Goal: Transaction & Acquisition: Purchase product/service

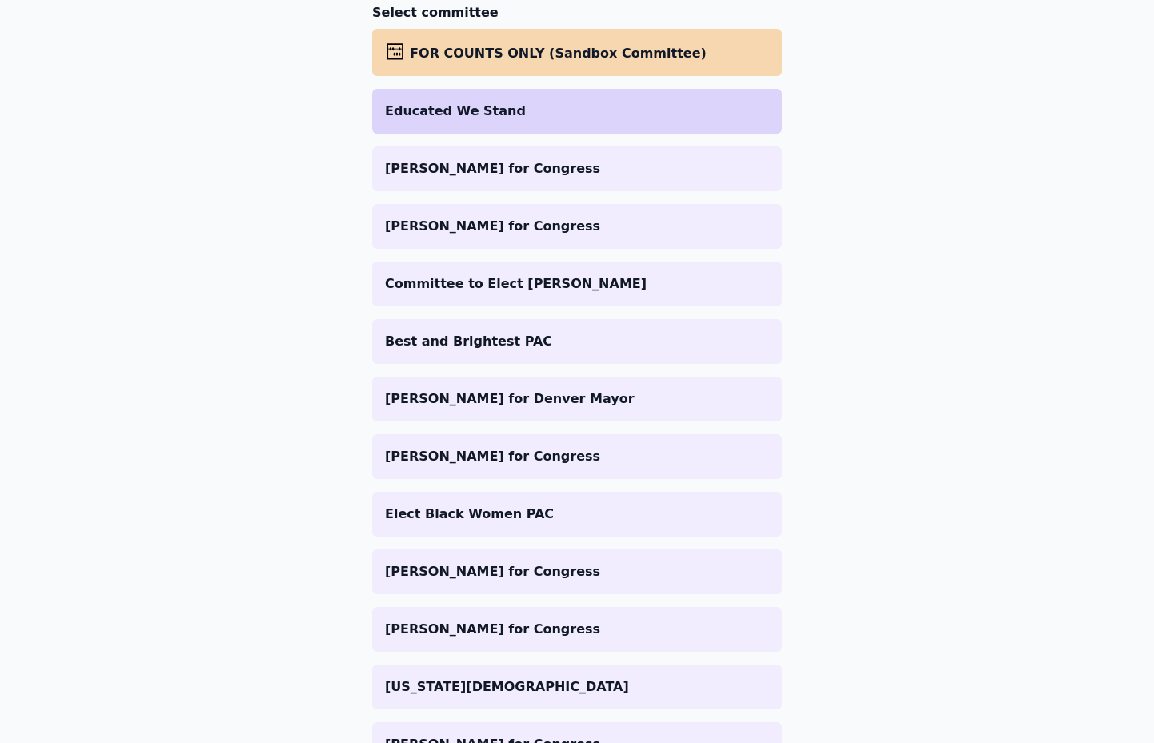
scroll to position [62, 0]
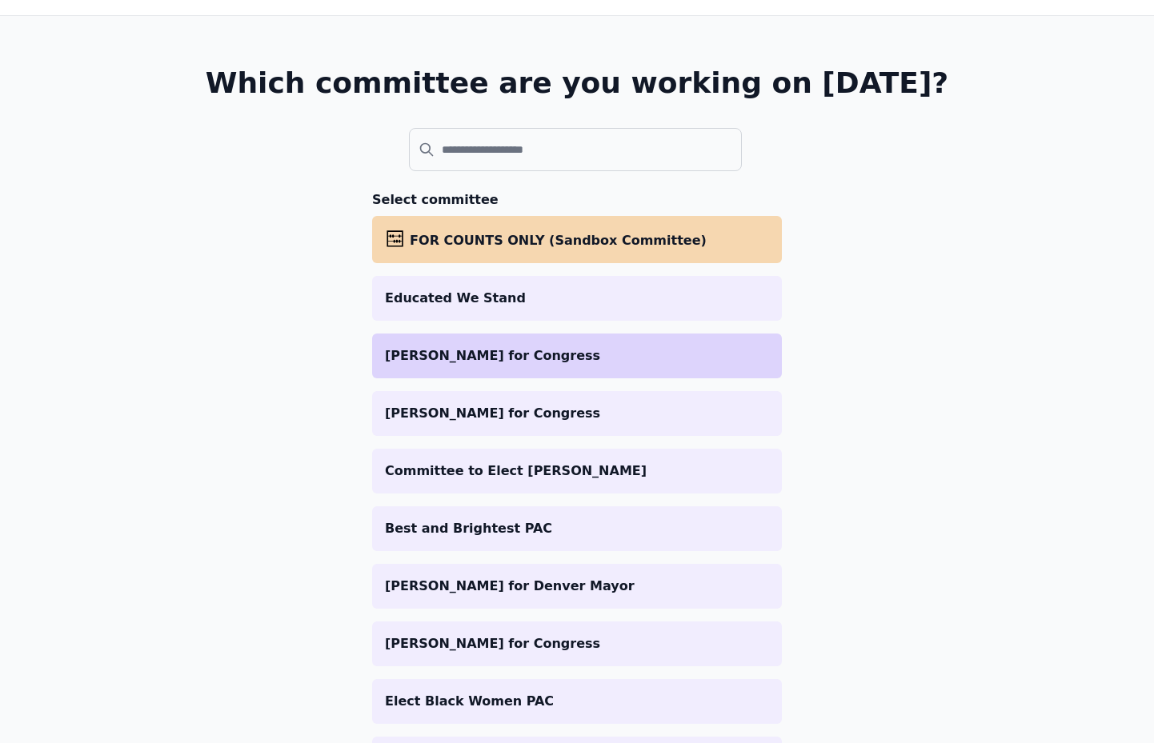
click at [509, 362] on p "[PERSON_NAME] for Congress" at bounding box center [577, 355] width 384 height 19
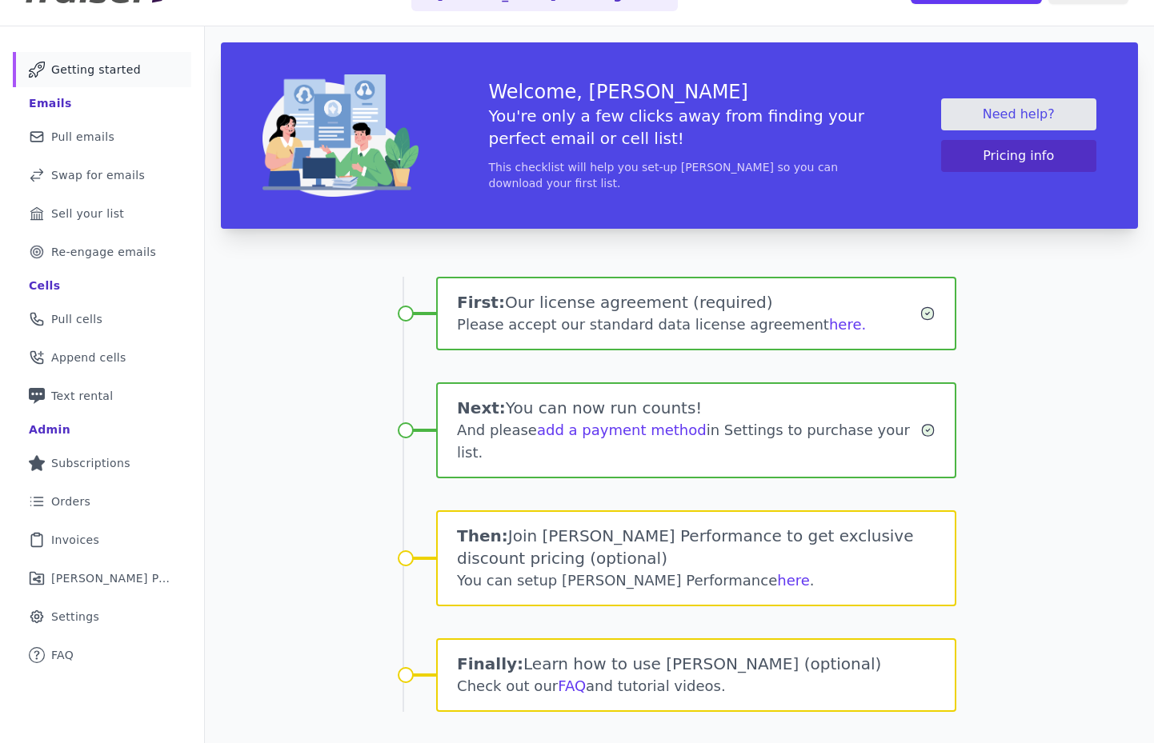
scroll to position [78, 0]
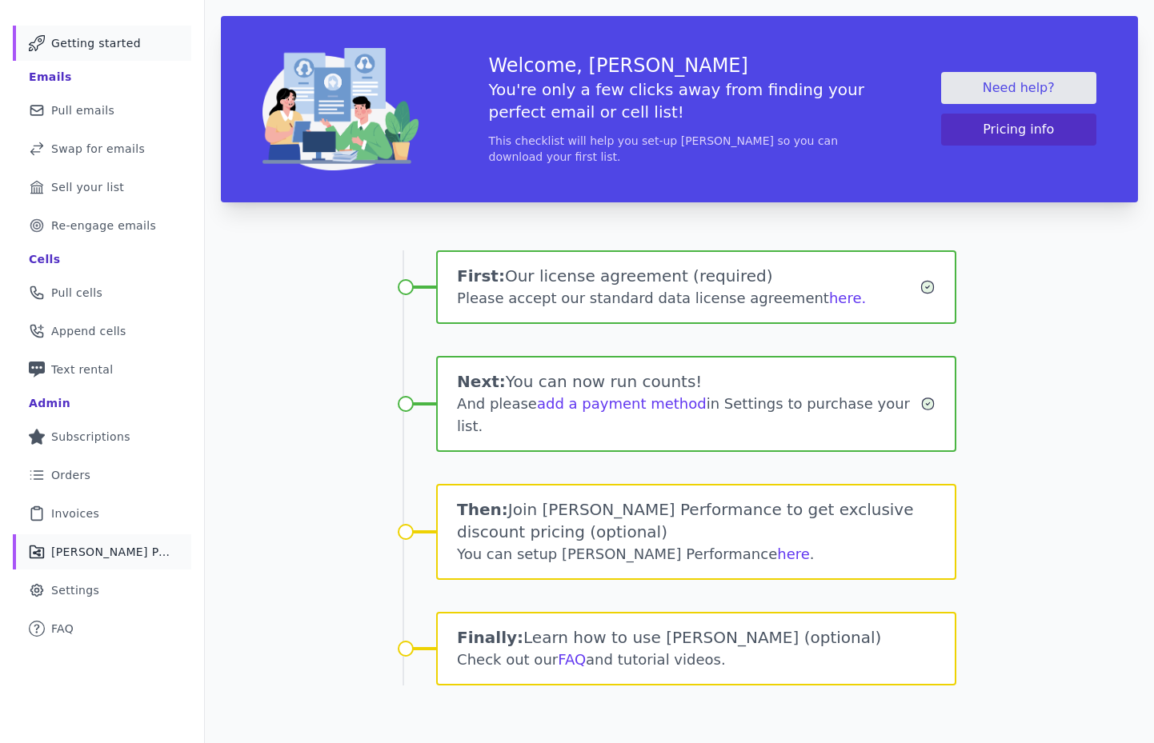
click at [126, 549] on span "[PERSON_NAME] Performance" at bounding box center [111, 552] width 121 height 16
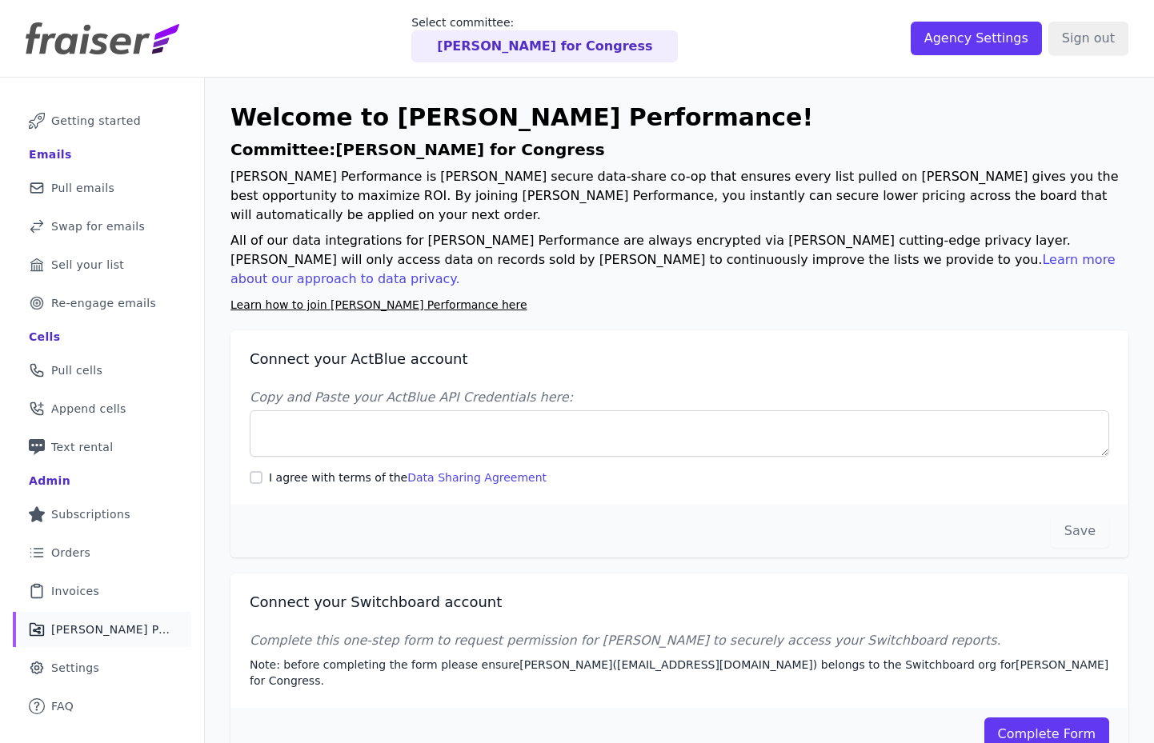
click at [390, 298] on link "Learn how to join Fraiser Performance here" at bounding box center [378, 304] width 297 height 13
click at [804, 252] on link "Learn more about our approach to data privacy." at bounding box center [672, 269] width 885 height 34
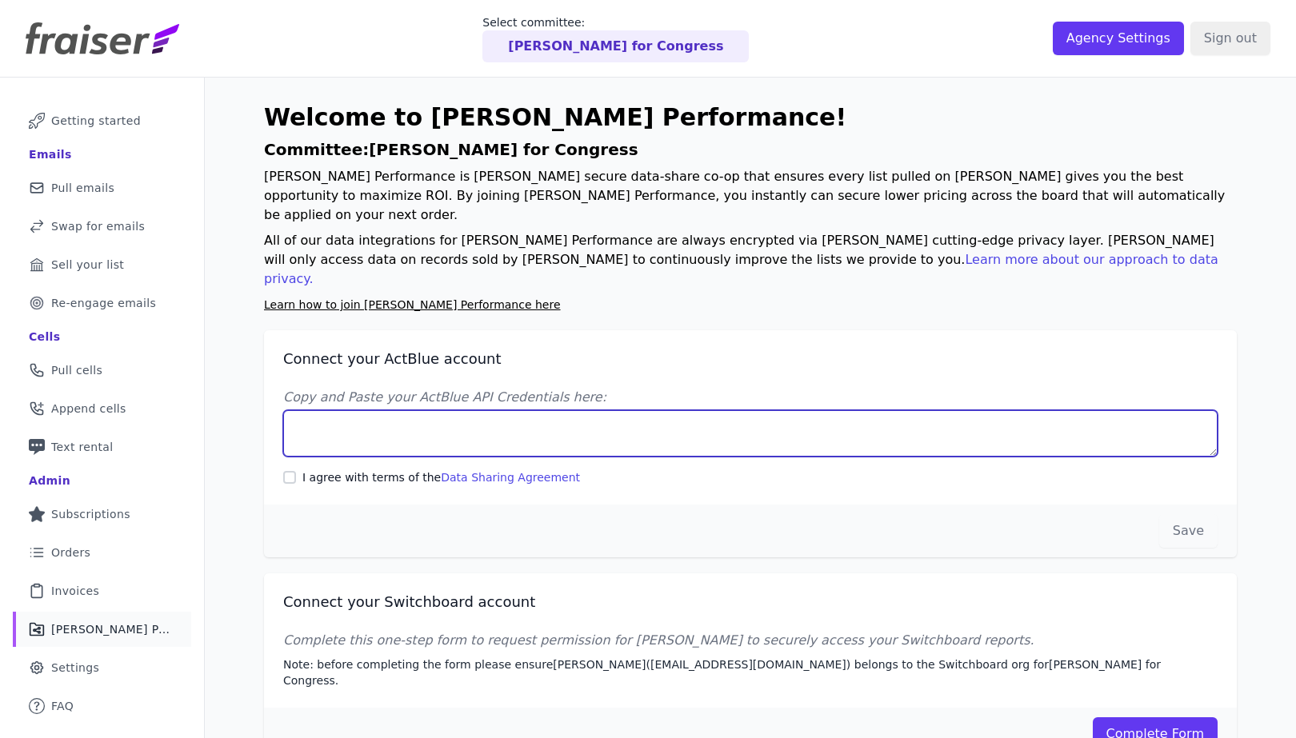
click at [386, 410] on textarea "Copy and Paste your ActBlue API Credentials here:" at bounding box center [750, 433] width 934 height 46
paste textarea "Client UUID: 35bc7d75-c6c7-448d-8db9-7b706b2a2097 Client Secret: qaK/Ay3s6STLkv…"
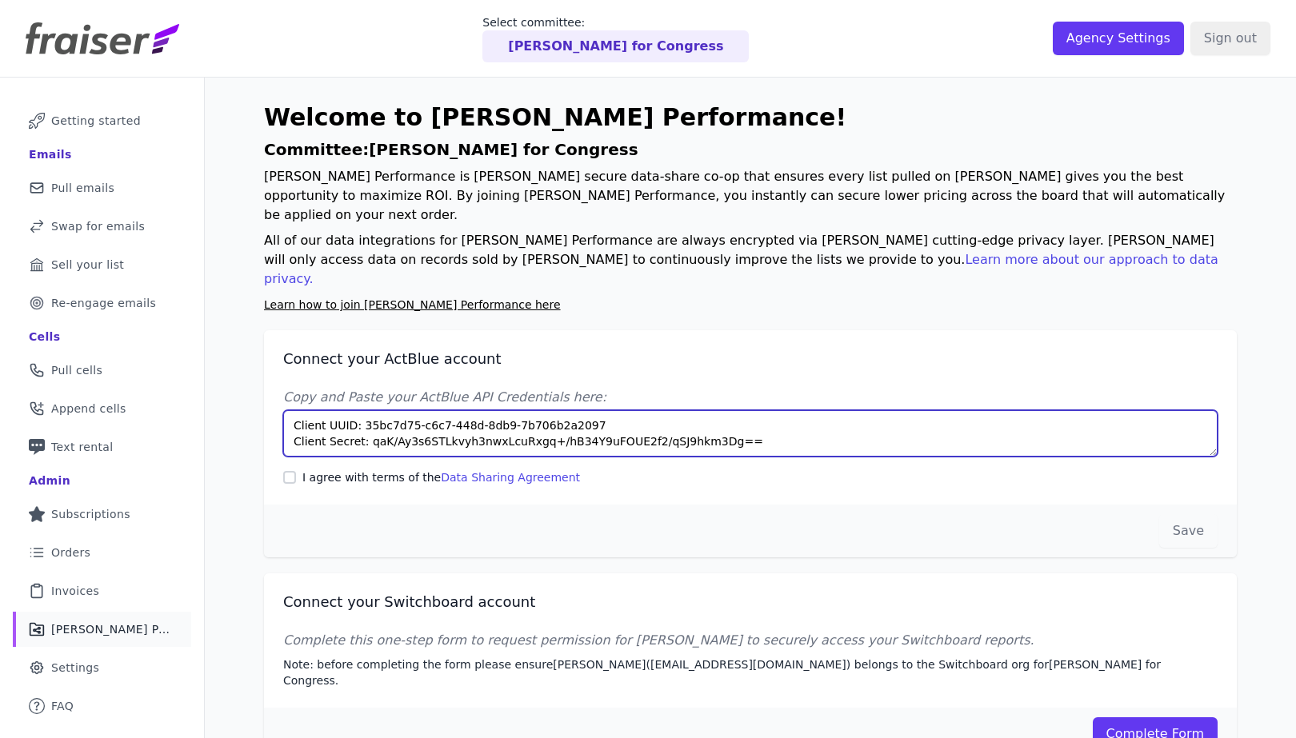
type textarea "Client UUID: 35bc7d75-c6c7-448d-8db9-7b706b2a2097 Client Secret: qaK/Ay3s6STLkv…"
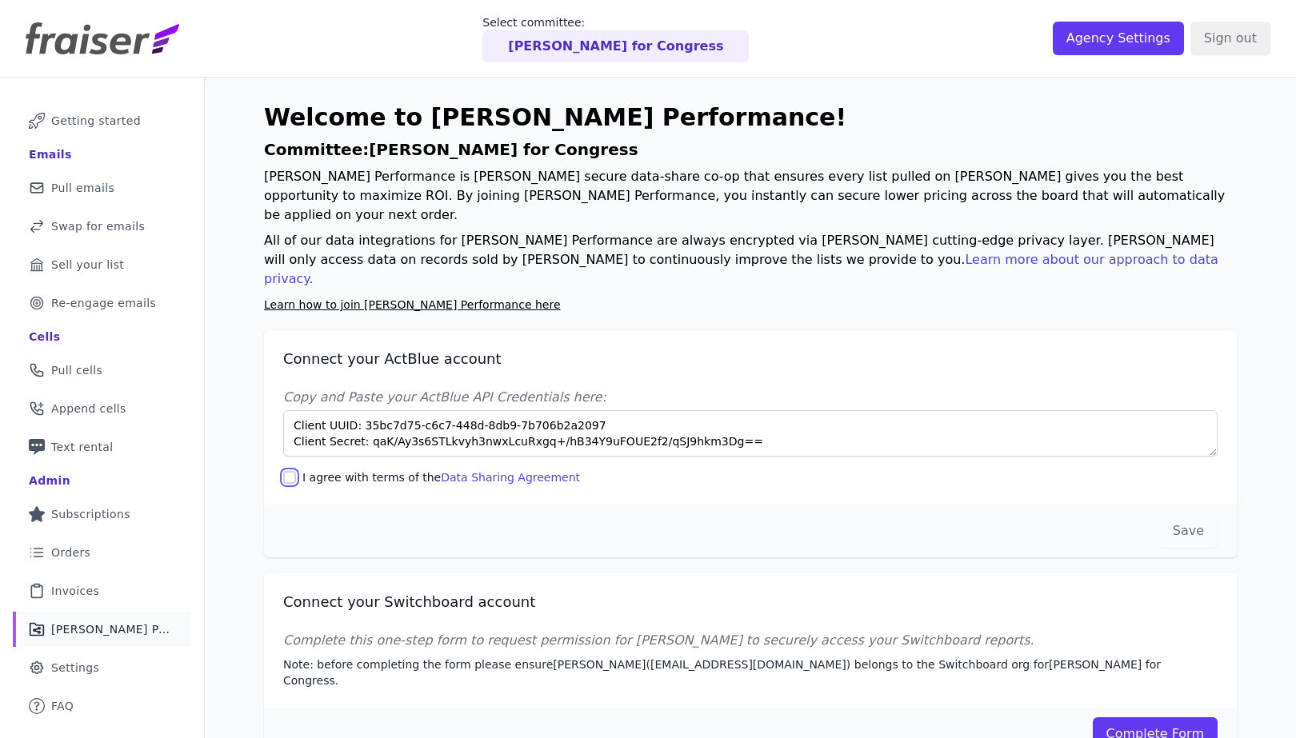
click at [289, 471] on input "I agree with terms of the Data Sharing Agreement" at bounding box center [289, 477] width 13 height 13
checkbox input "true"
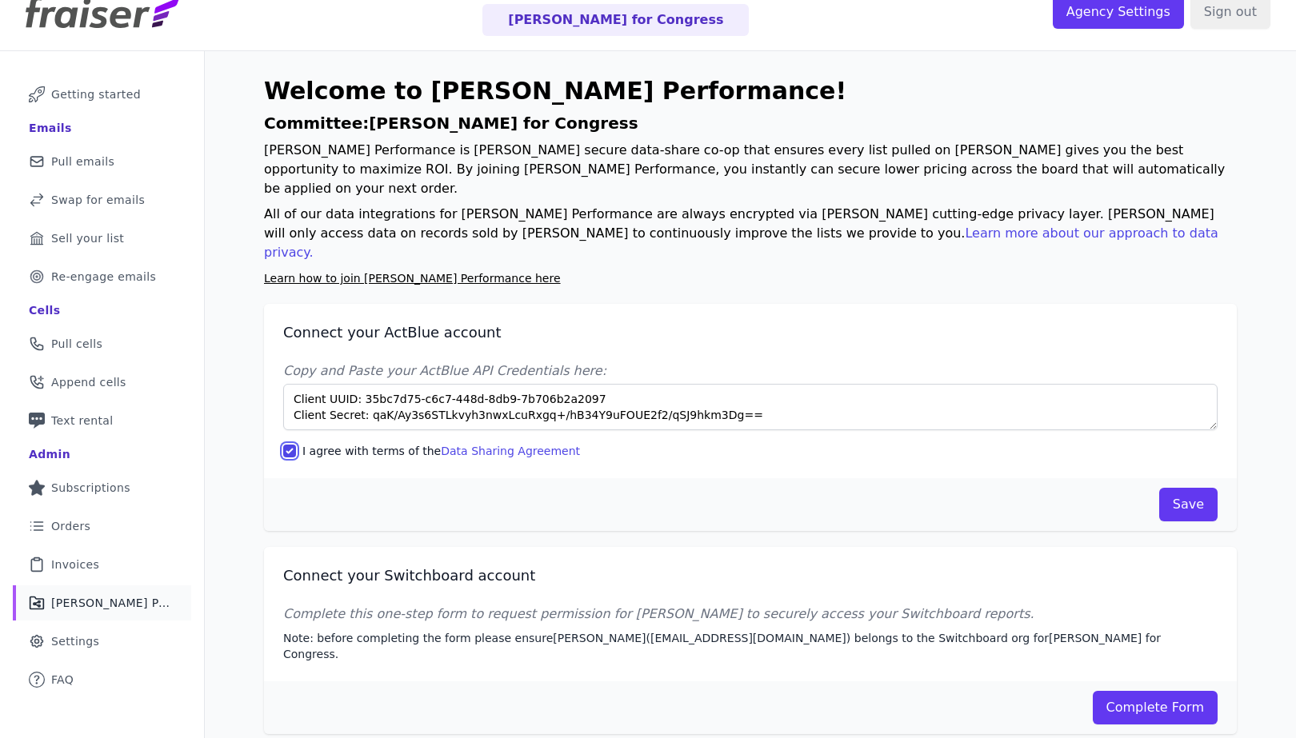
scroll to position [45, 0]
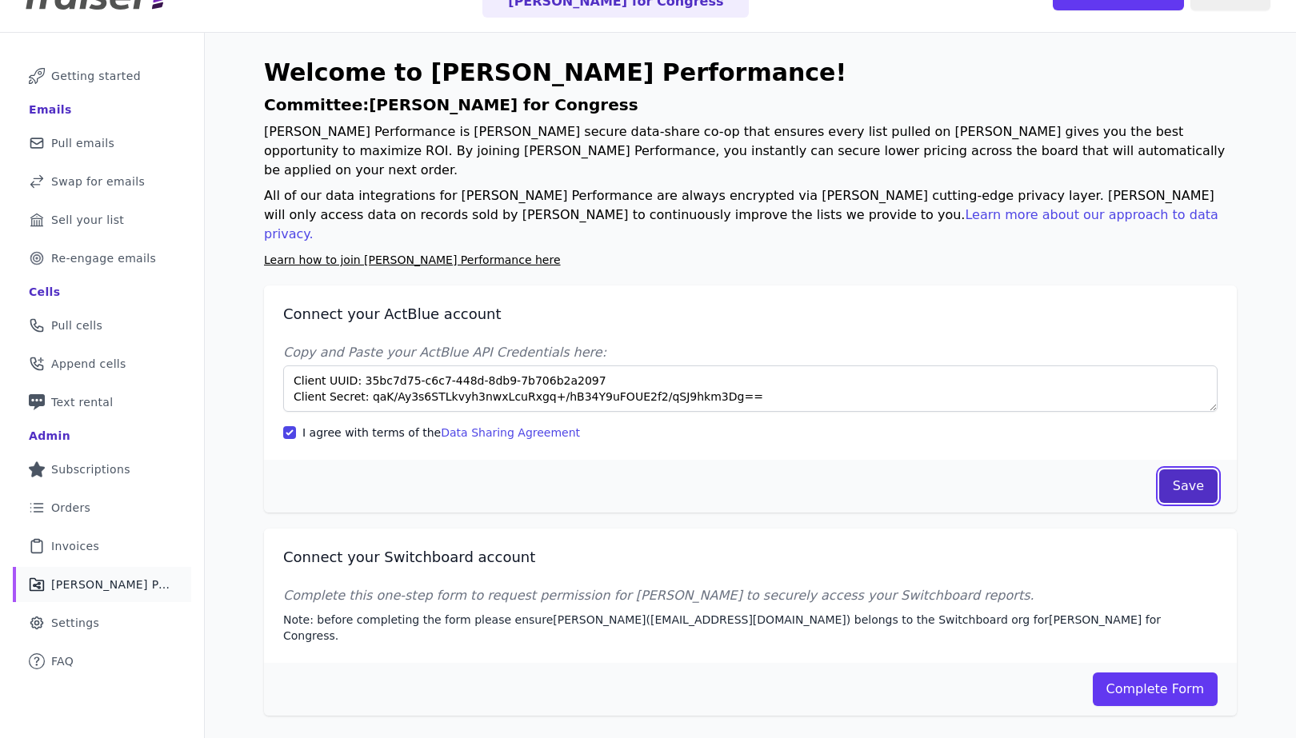
click at [1153, 470] on button "Save" at bounding box center [1188, 487] width 58 height 34
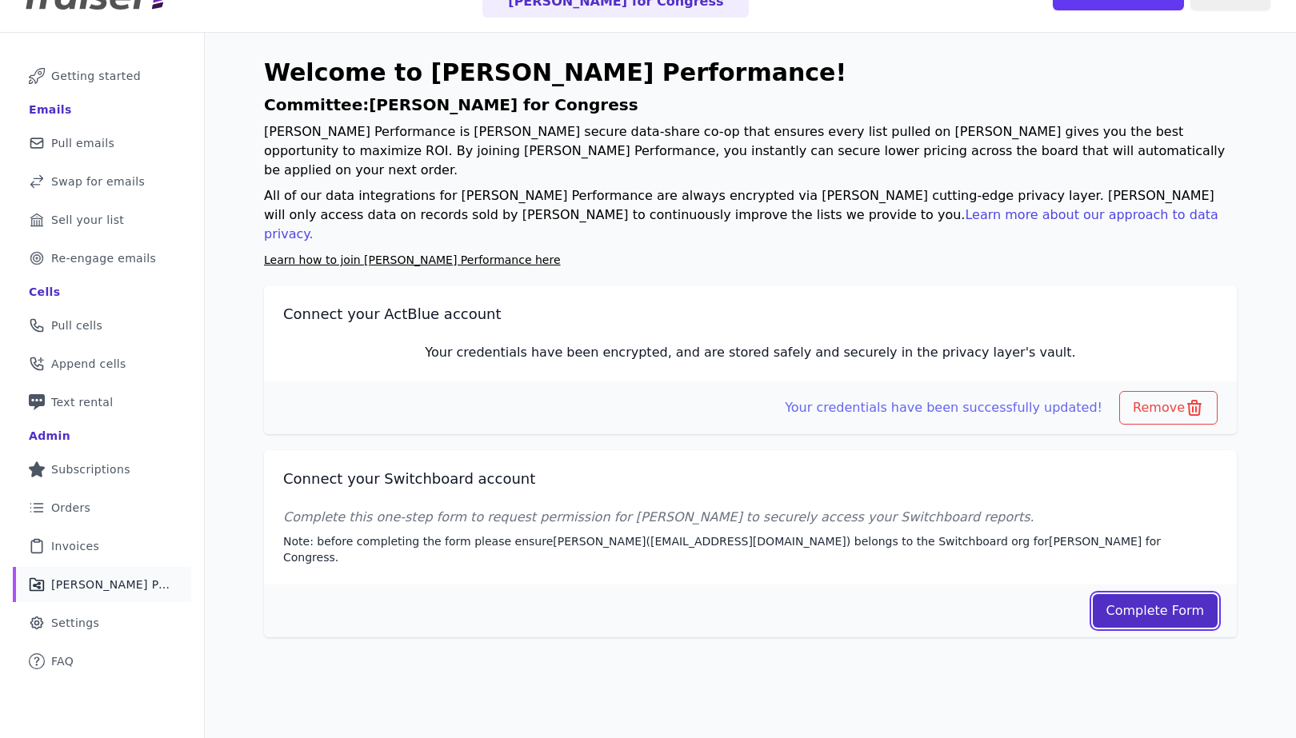
click at [1153, 594] on link "Complete Form" at bounding box center [1156, 611] width 126 height 34
click at [86, 149] on span "Pull emails" at bounding box center [82, 143] width 63 height 16
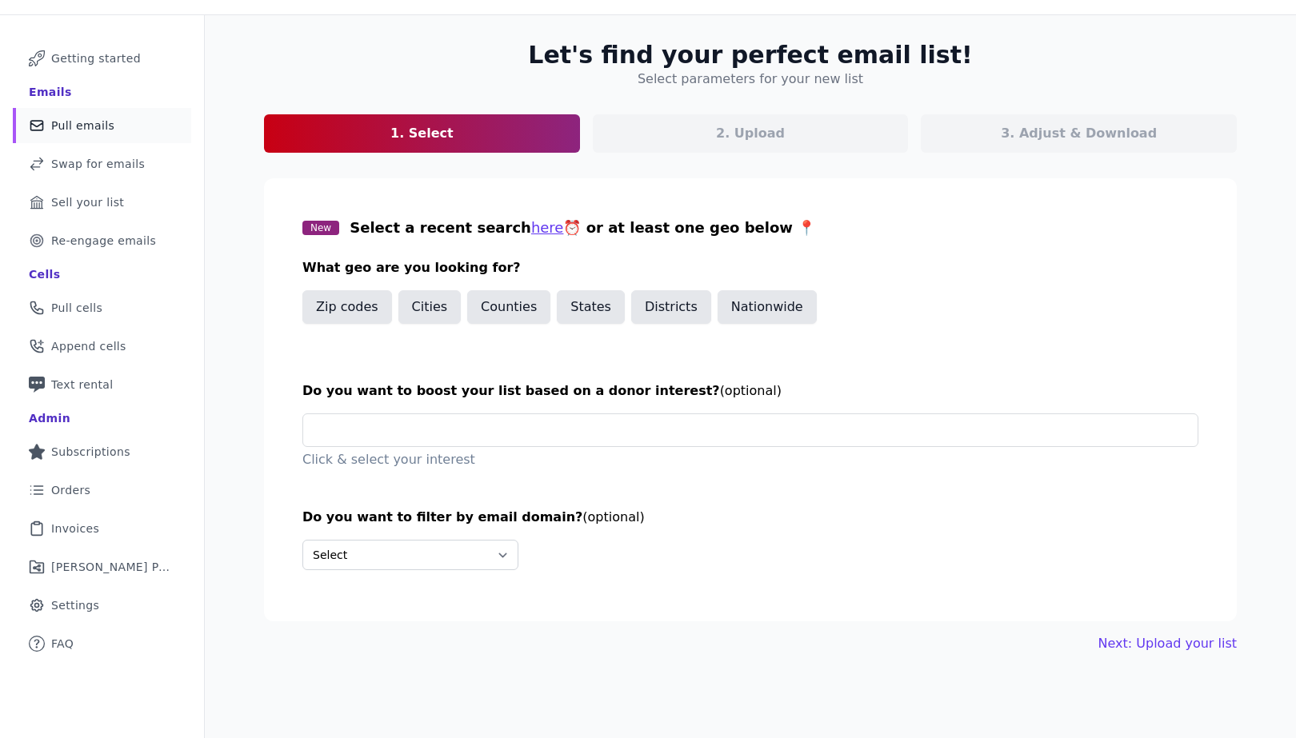
scroll to position [63, 0]
click at [480, 428] on input "text" at bounding box center [757, 430] width 882 height 32
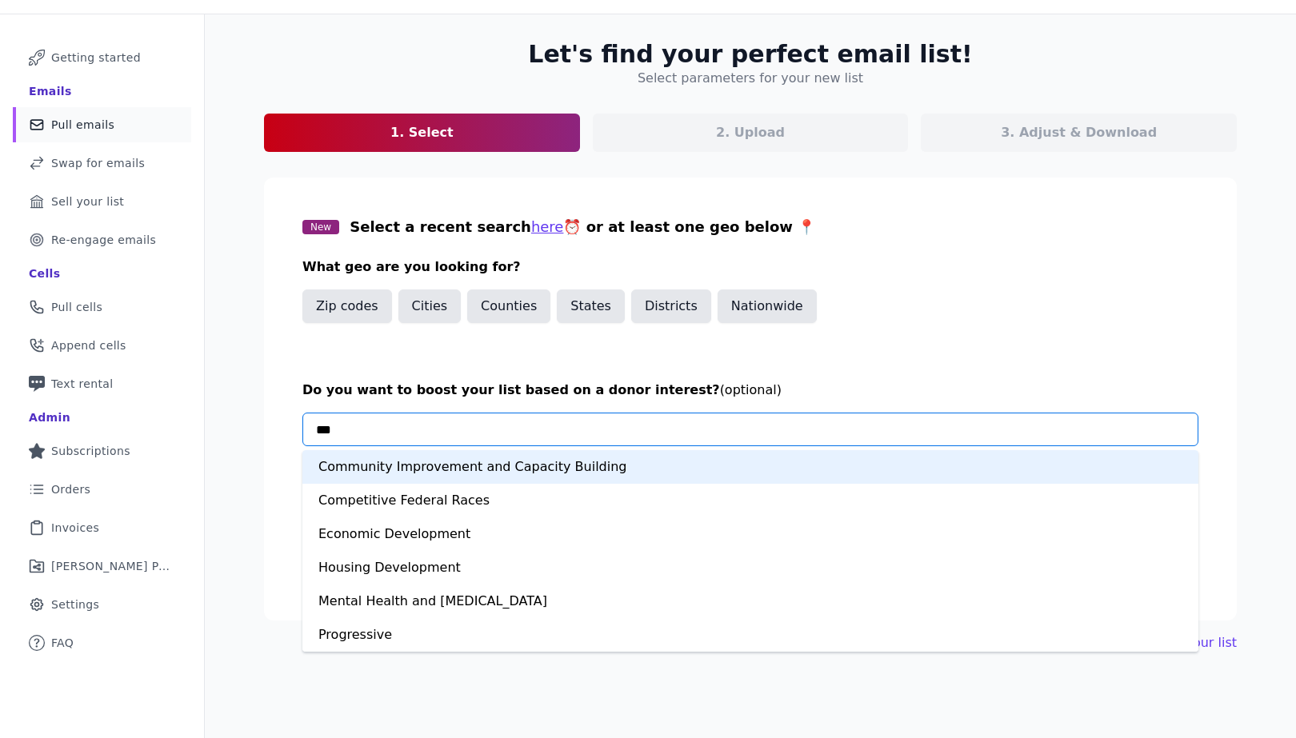
type input "****"
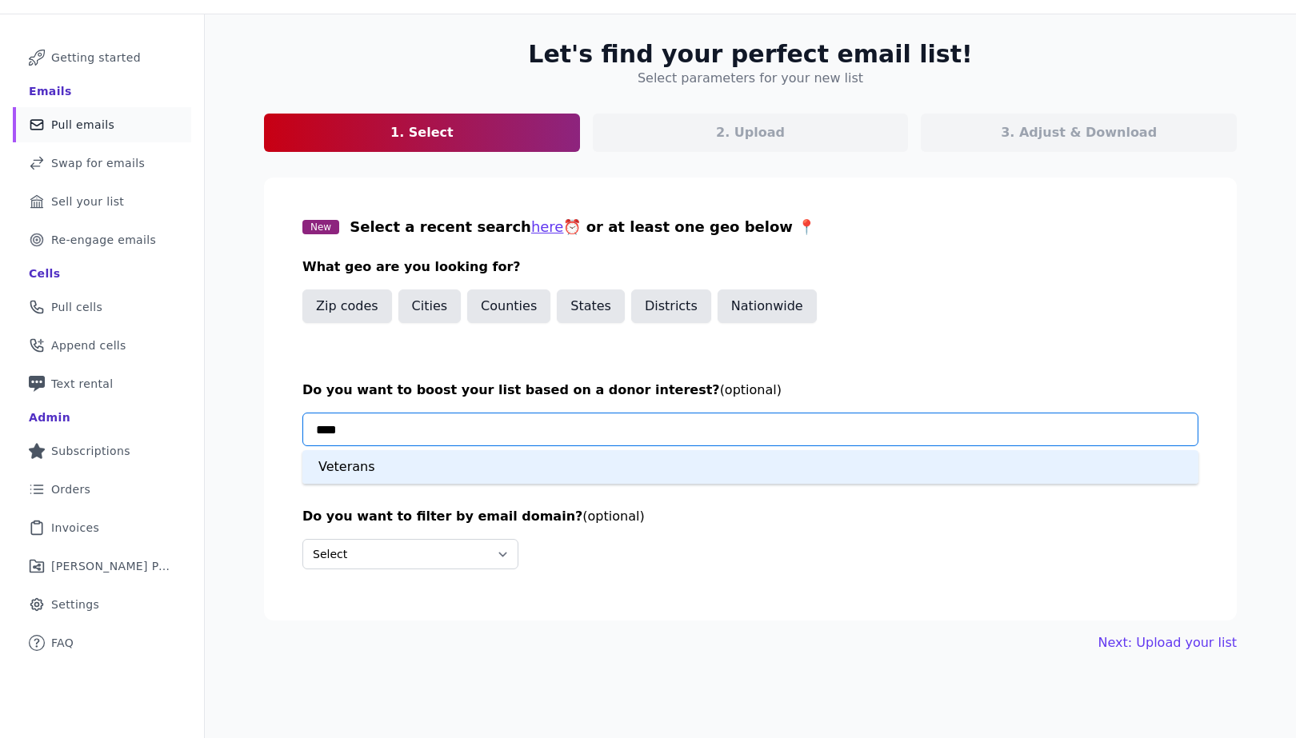
click at [481, 467] on div "Veterans" at bounding box center [750, 467] width 896 height 34
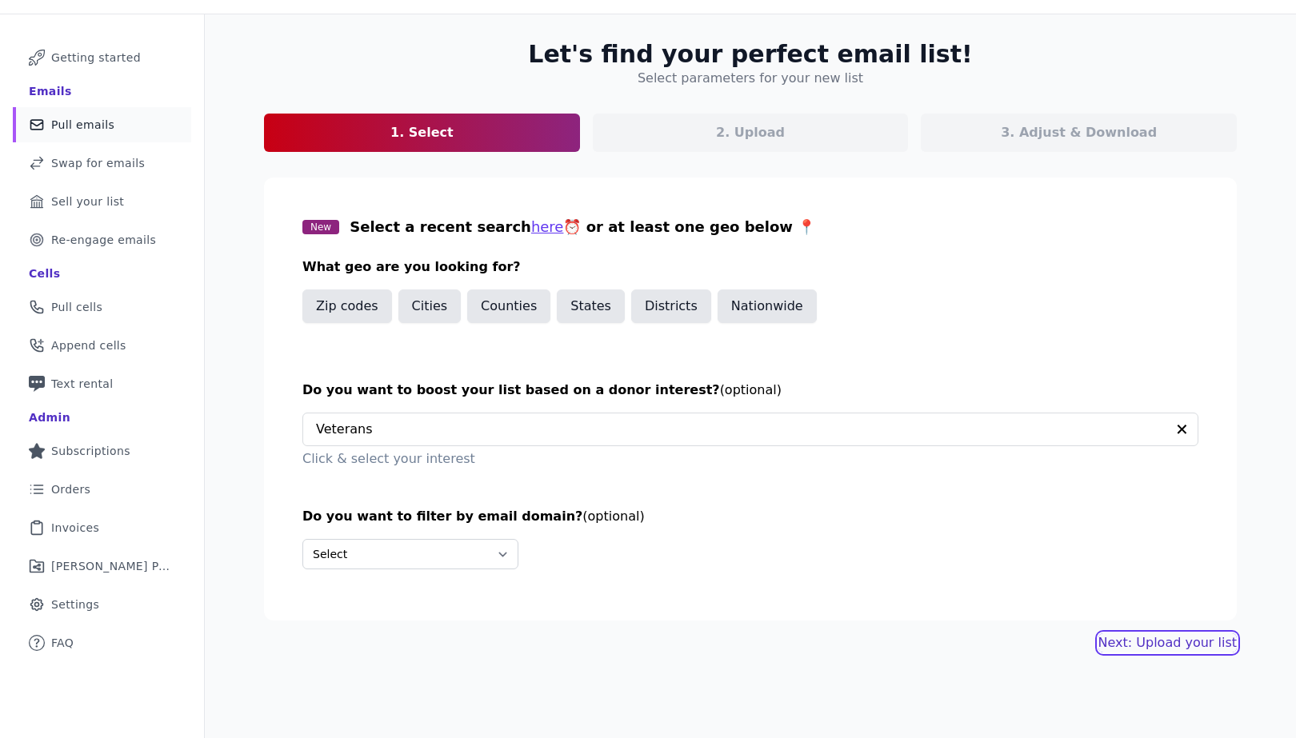
click at [1179, 648] on button "Next: Upload your list" at bounding box center [1167, 643] width 138 height 19
click at [750, 304] on button "Nationwide" at bounding box center [767, 307] width 99 height 34
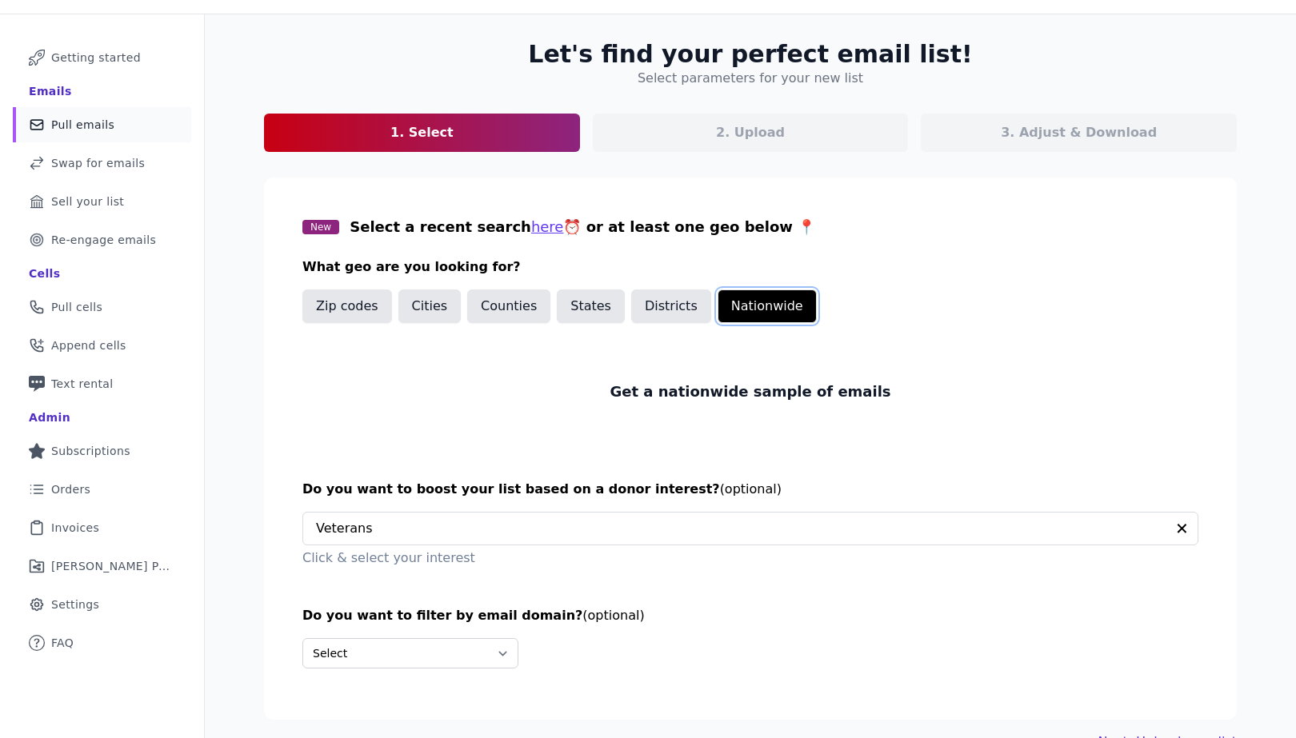
scroll to position [102, 0]
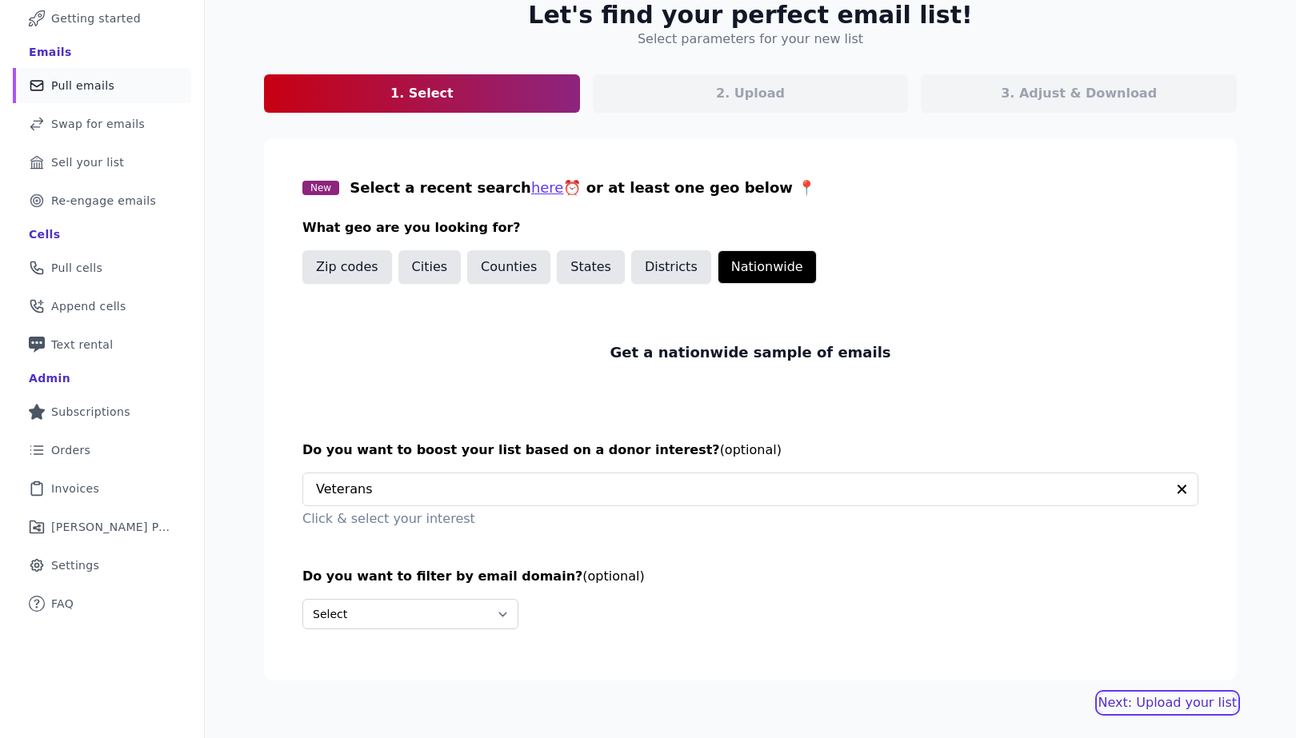
click at [1162, 703] on link "Next: Upload your list" at bounding box center [1167, 703] width 138 height 19
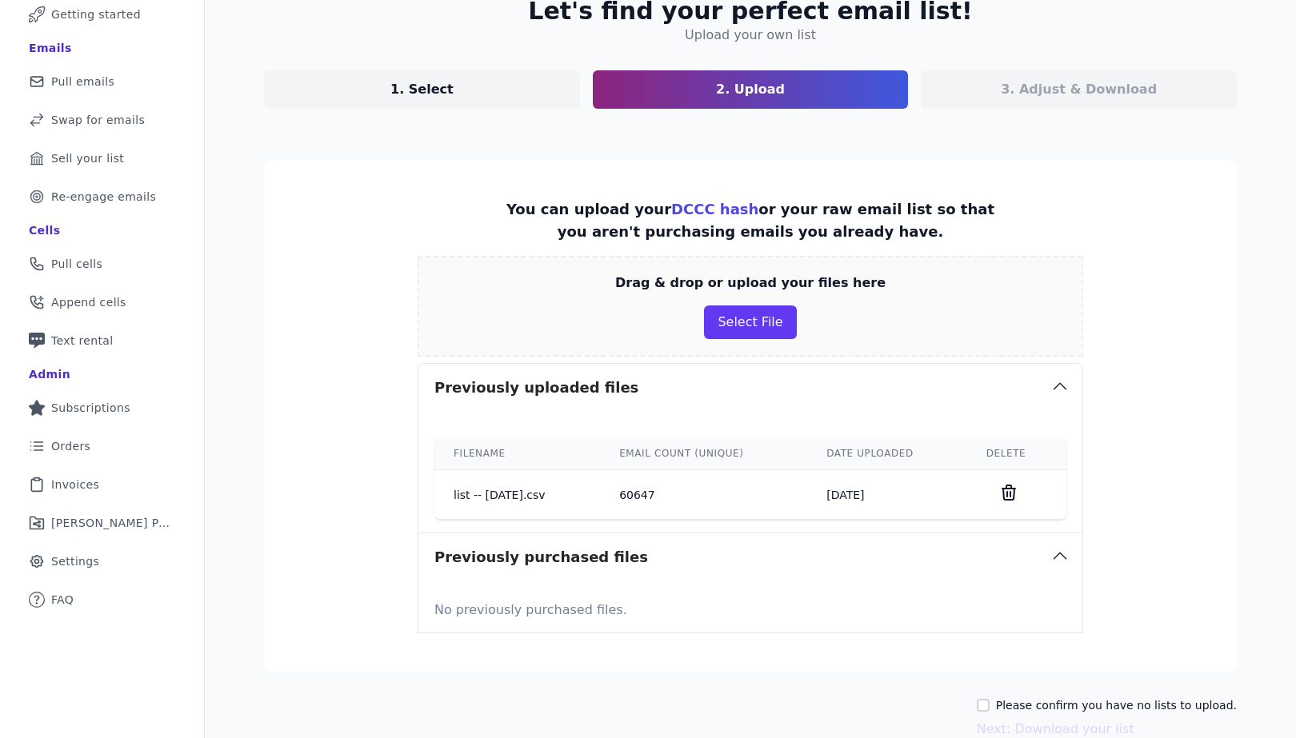
scroll to position [187, 0]
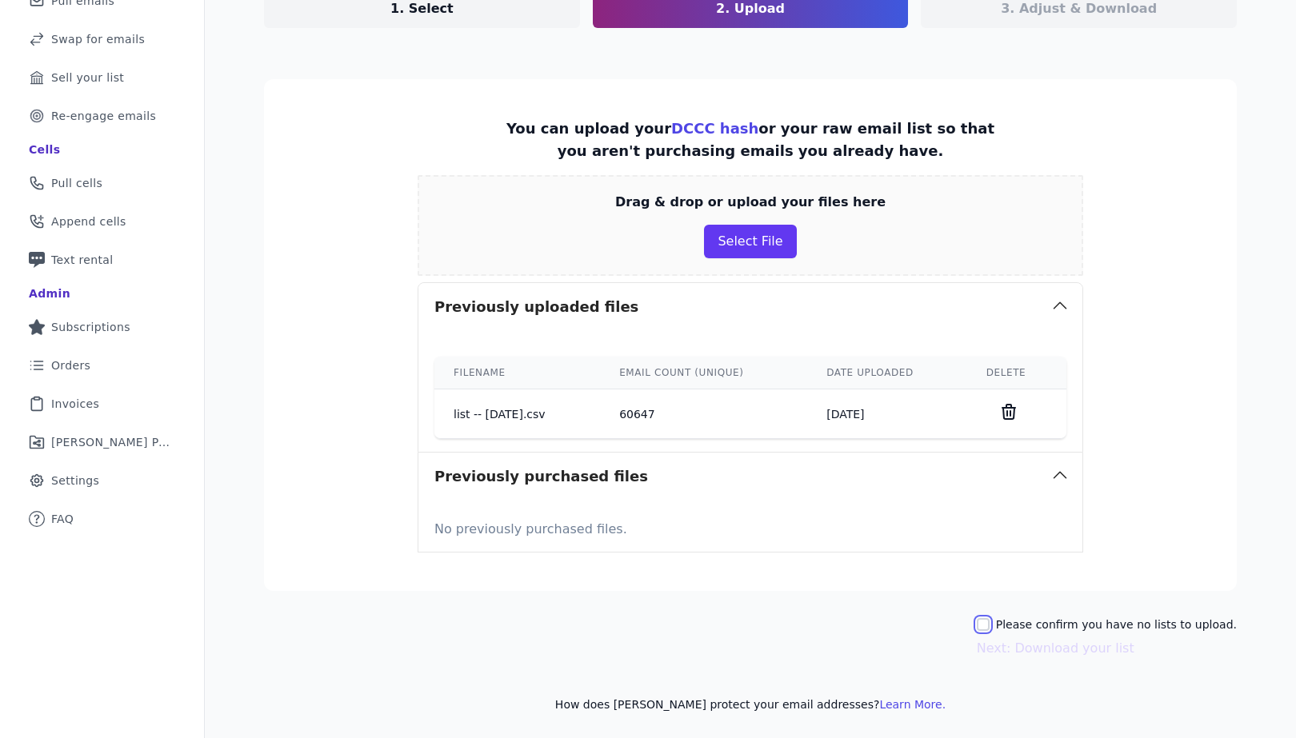
click at [990, 625] on input "Please confirm you have no lists to upload." at bounding box center [983, 624] width 13 height 13
checkbox input "true"
click at [1054, 641] on button "Next: Download your list" at bounding box center [1056, 648] width 158 height 19
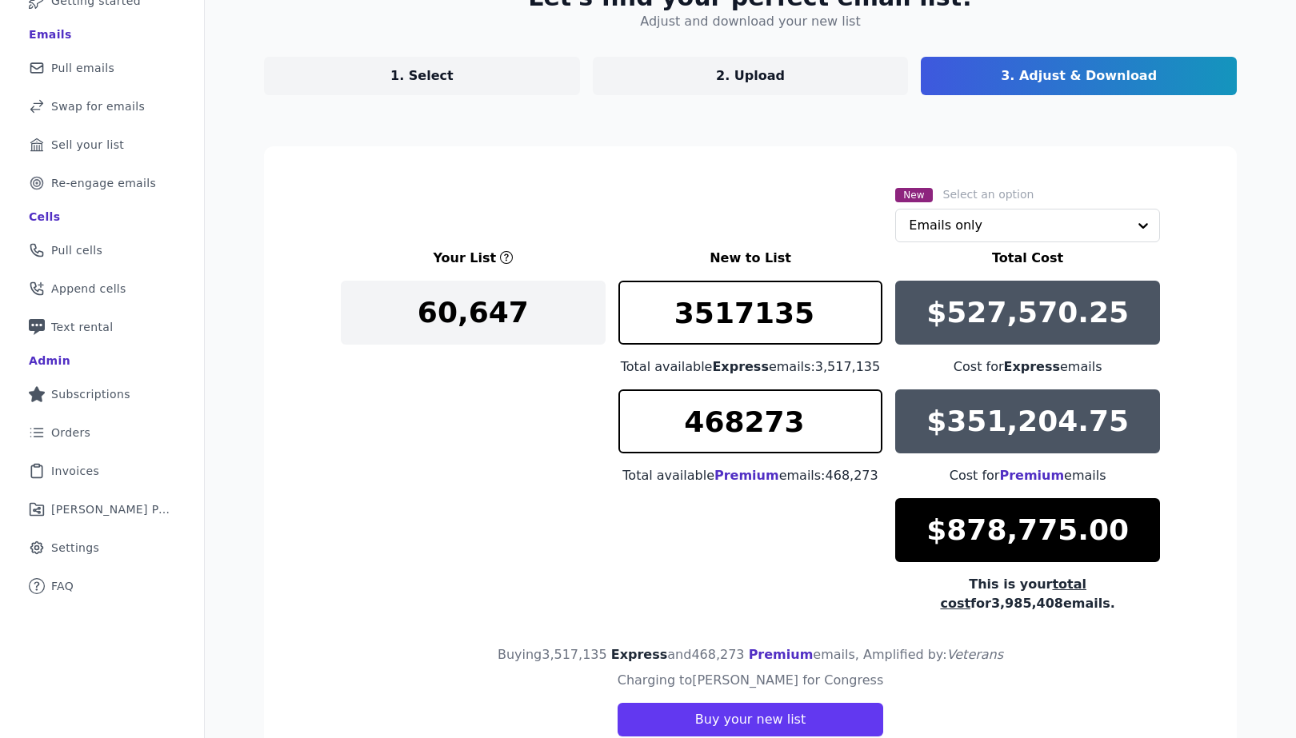
scroll to position [118, 0]
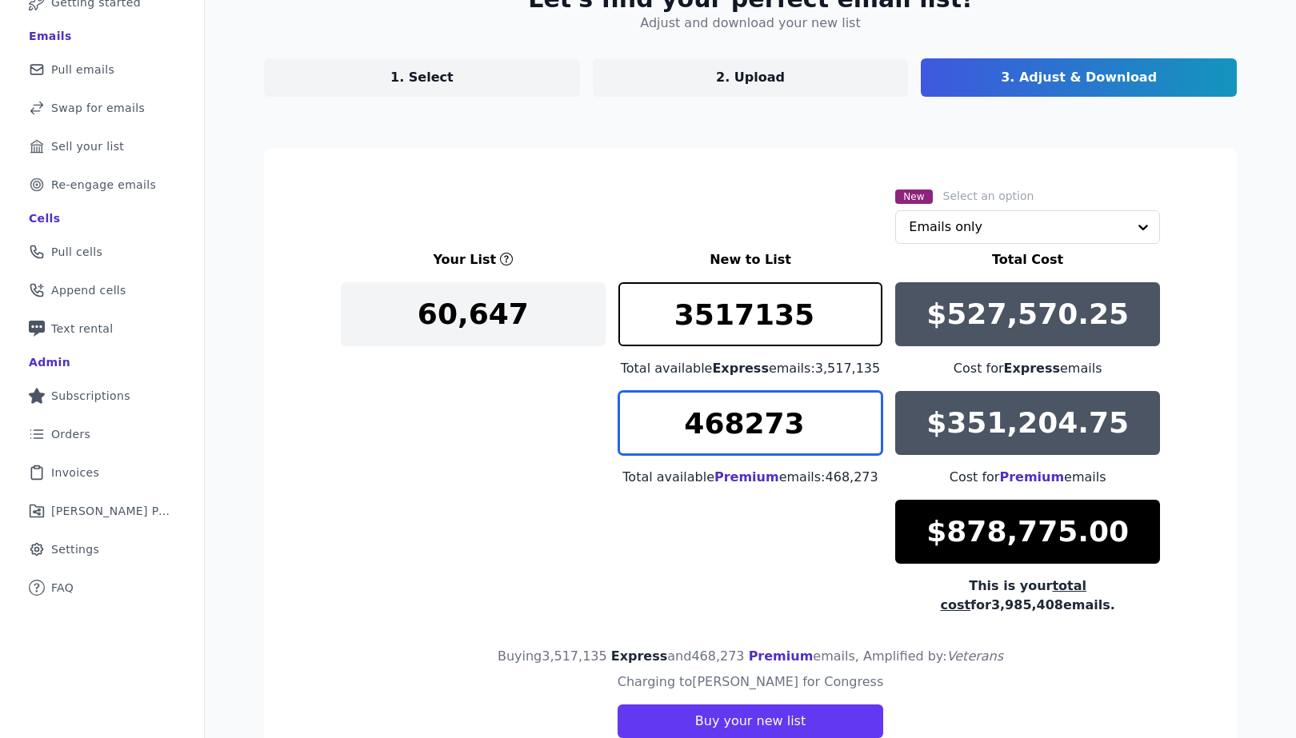
drag, startPoint x: 799, startPoint y: 428, endPoint x: 630, endPoint y: 423, distance: 168.9
click at [632, 424] on input "468273" at bounding box center [750, 423] width 265 height 64
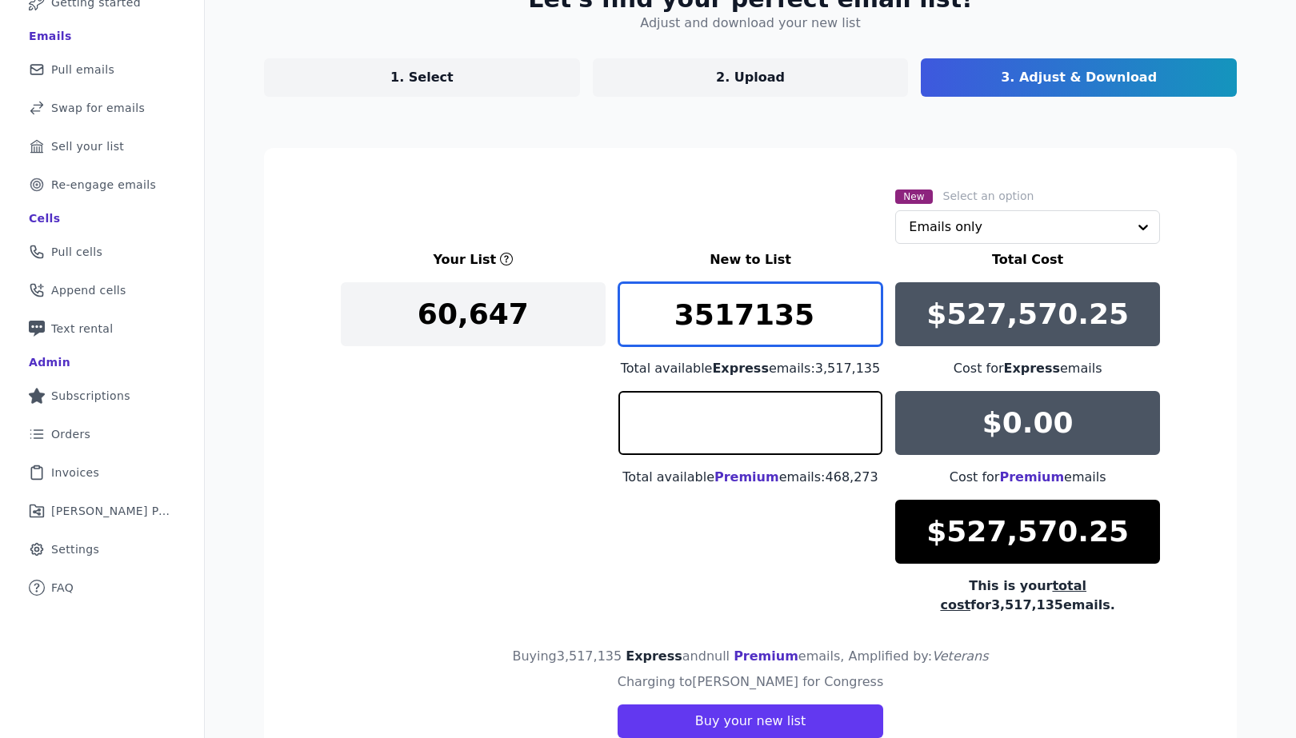
type input "0"
drag, startPoint x: 802, startPoint y: 316, endPoint x: 867, endPoint y: 314, distance: 64.8
click at [747, 315] on input "3517135" at bounding box center [750, 314] width 265 height 64
click at [955, 312] on p "$527,570.25" at bounding box center [1027, 314] width 202 height 32
click at [992, 316] on p "$527,570.25" at bounding box center [1027, 314] width 202 height 32
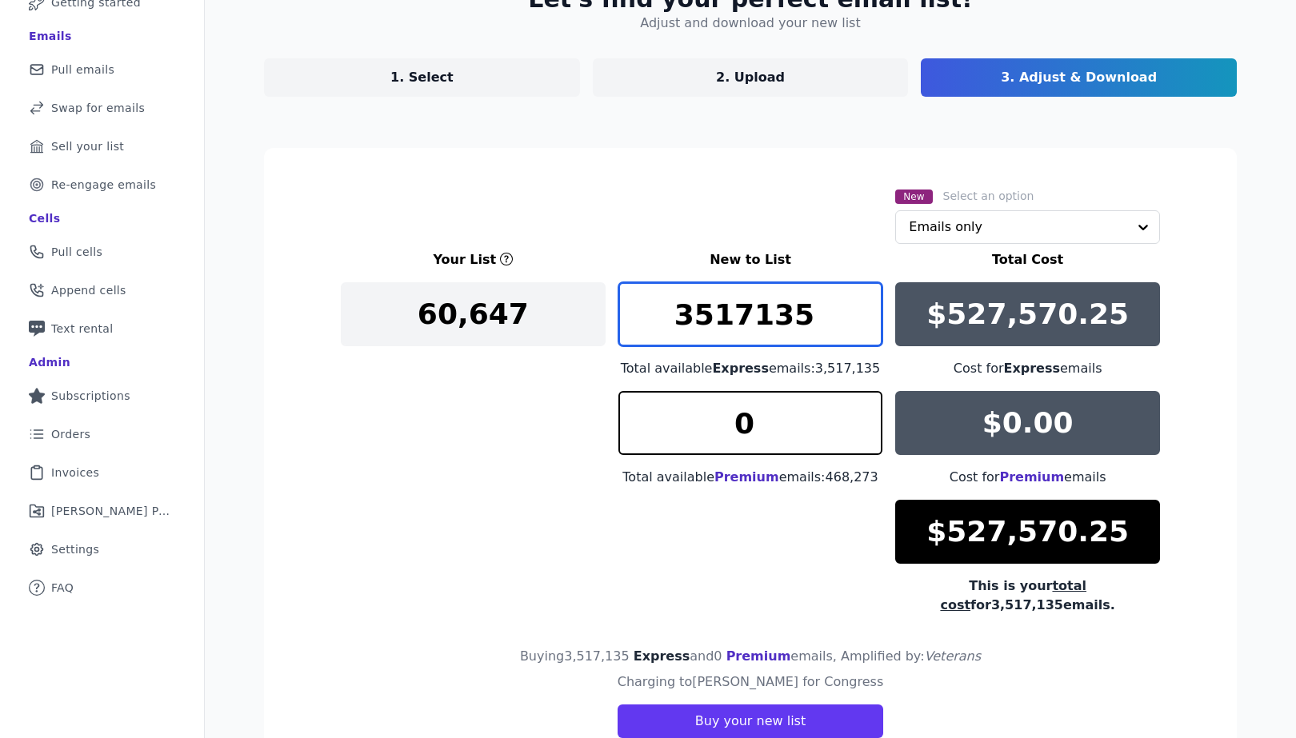
drag, startPoint x: 805, startPoint y: 321, endPoint x: 758, endPoint y: 321, distance: 46.4
click at [759, 322] on input "3517135" at bounding box center [750, 314] width 265 height 64
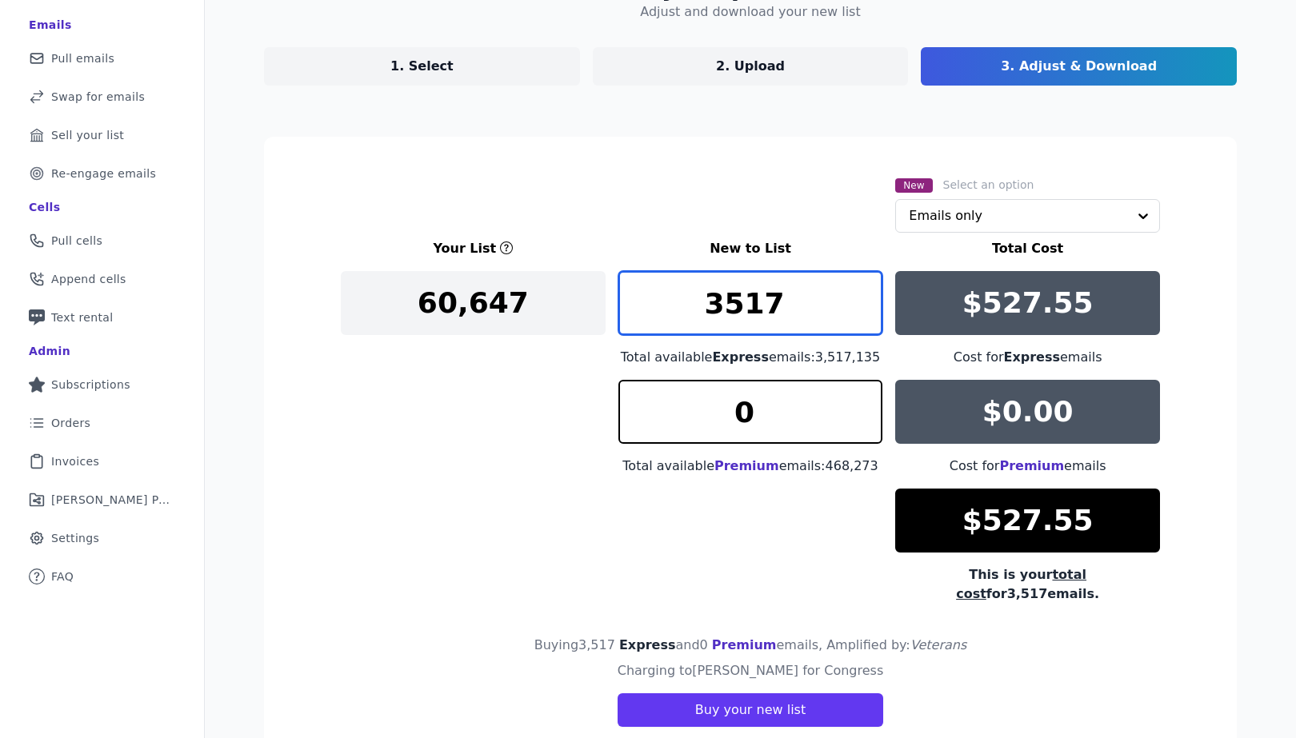
scroll to position [133, 0]
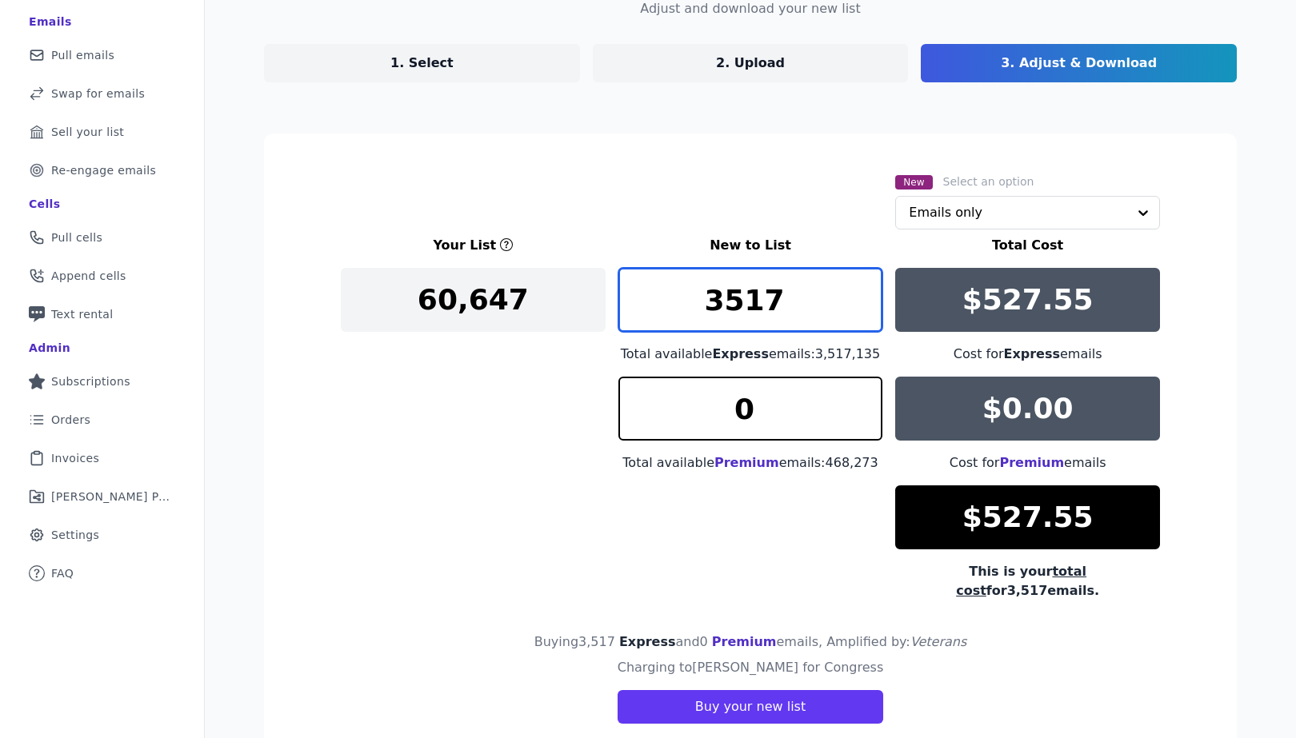
click at [715, 298] on input "3517" at bounding box center [750, 300] width 265 height 64
type input "6517"
drag, startPoint x: 775, startPoint y: 300, endPoint x: 681, endPoint y: 301, distance: 94.4
click at [681, 301] on input "6517" at bounding box center [750, 300] width 265 height 64
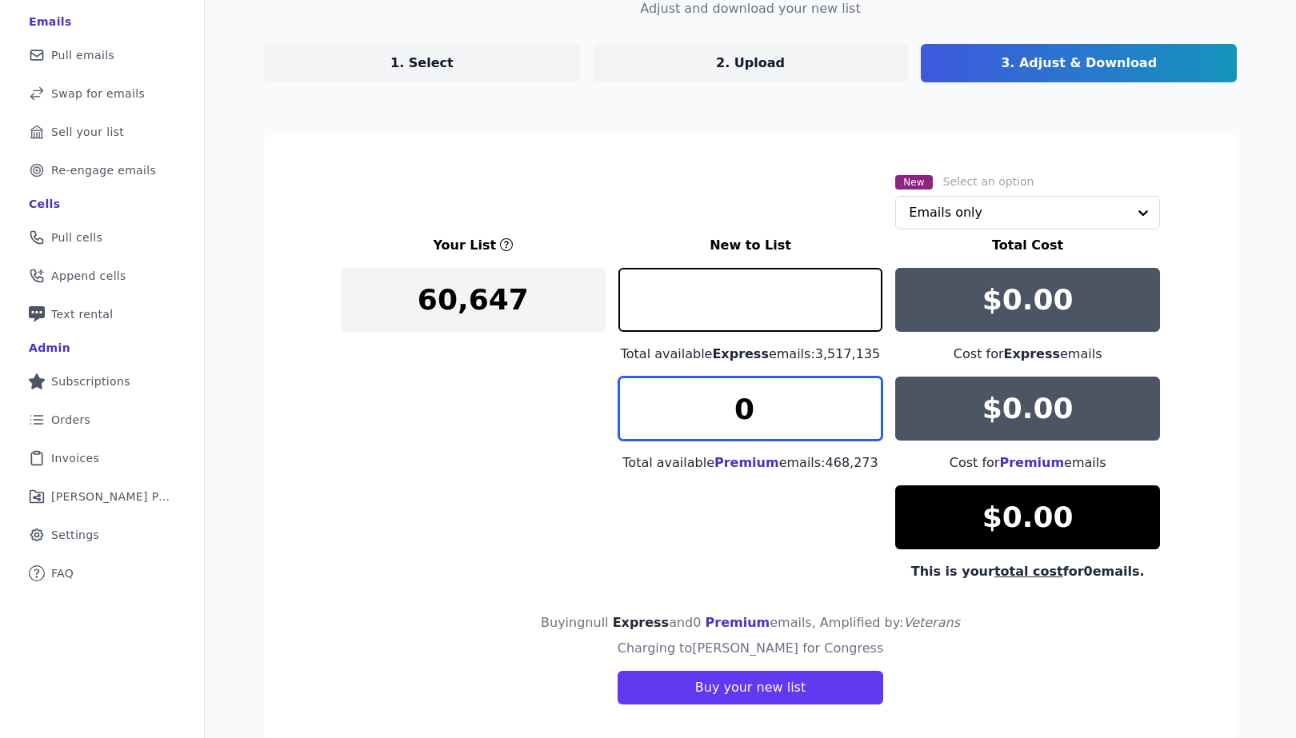
type input "0"
click at [750, 410] on input "0" at bounding box center [750, 409] width 265 height 64
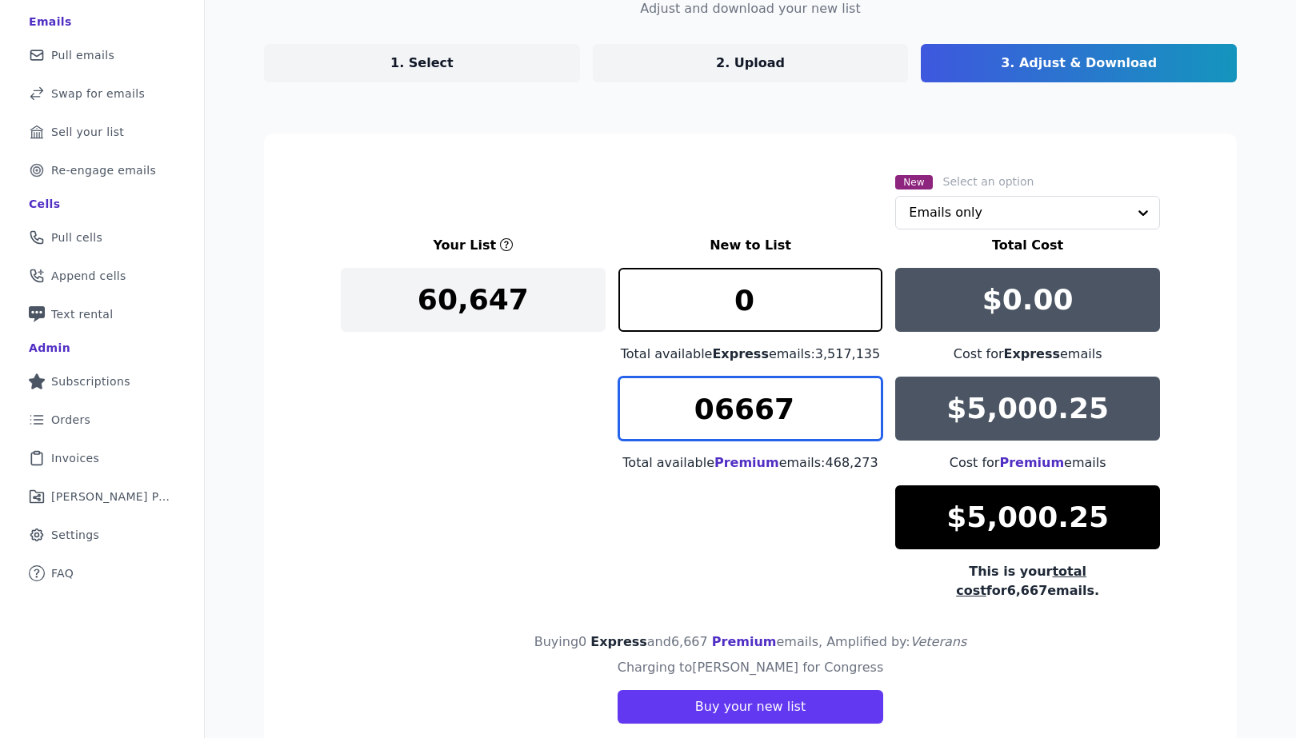
type input "6667"
drag, startPoint x: 781, startPoint y: 410, endPoint x: 656, endPoint y: 409, distance: 124.8
click at [656, 409] on input "6667" at bounding box center [750, 409] width 265 height 64
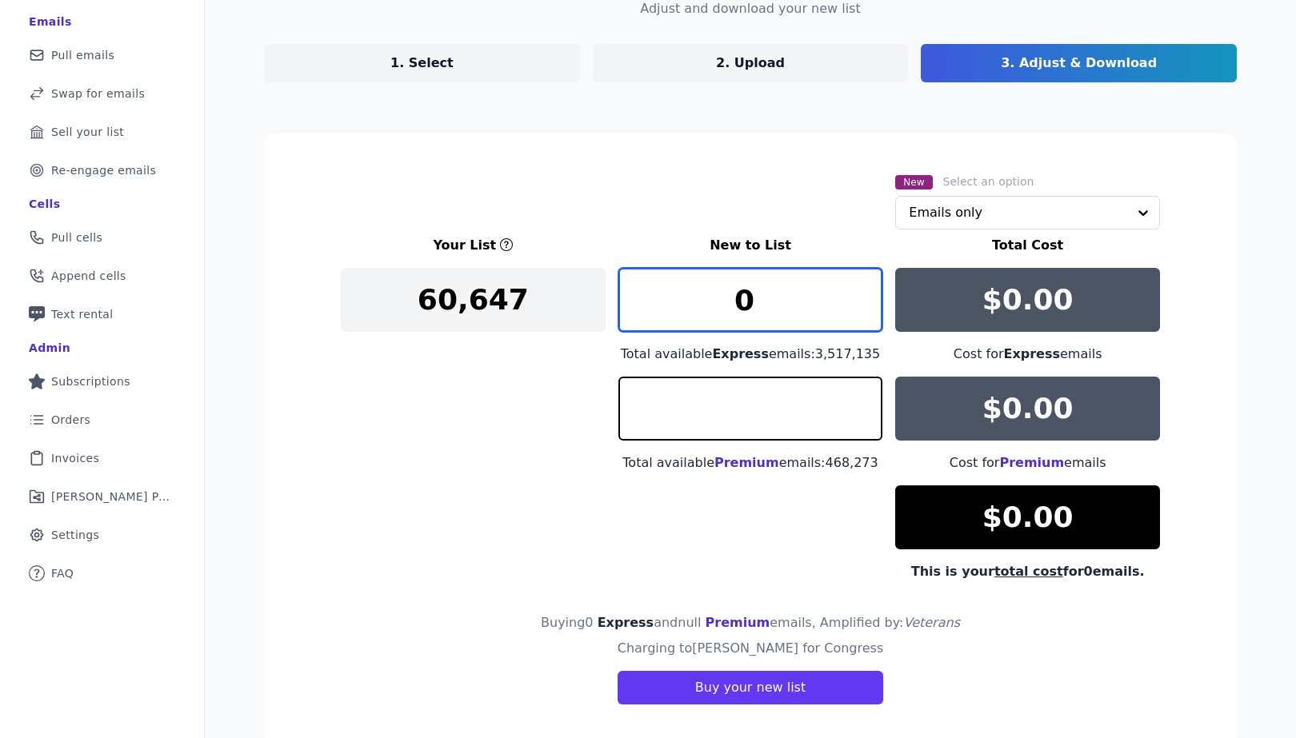
type input "0"
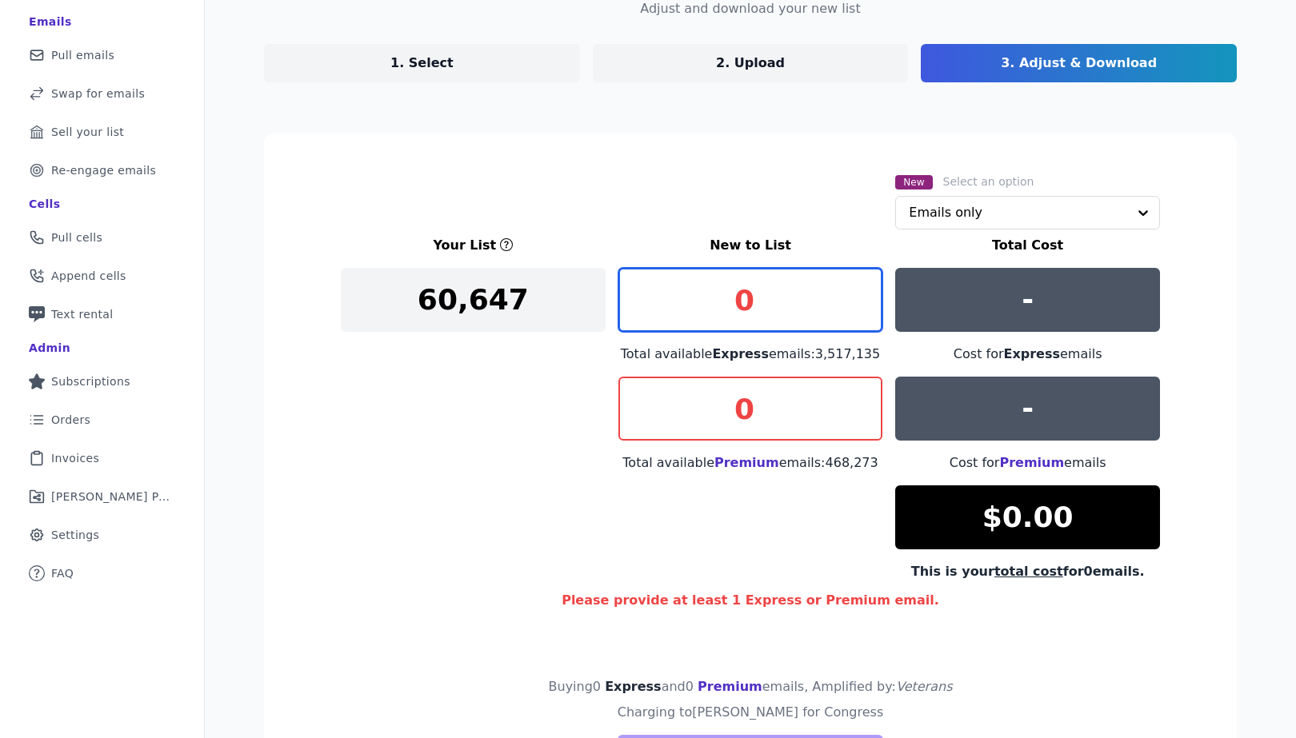
click at [757, 306] on input "0" at bounding box center [750, 300] width 265 height 64
paste input "6667"
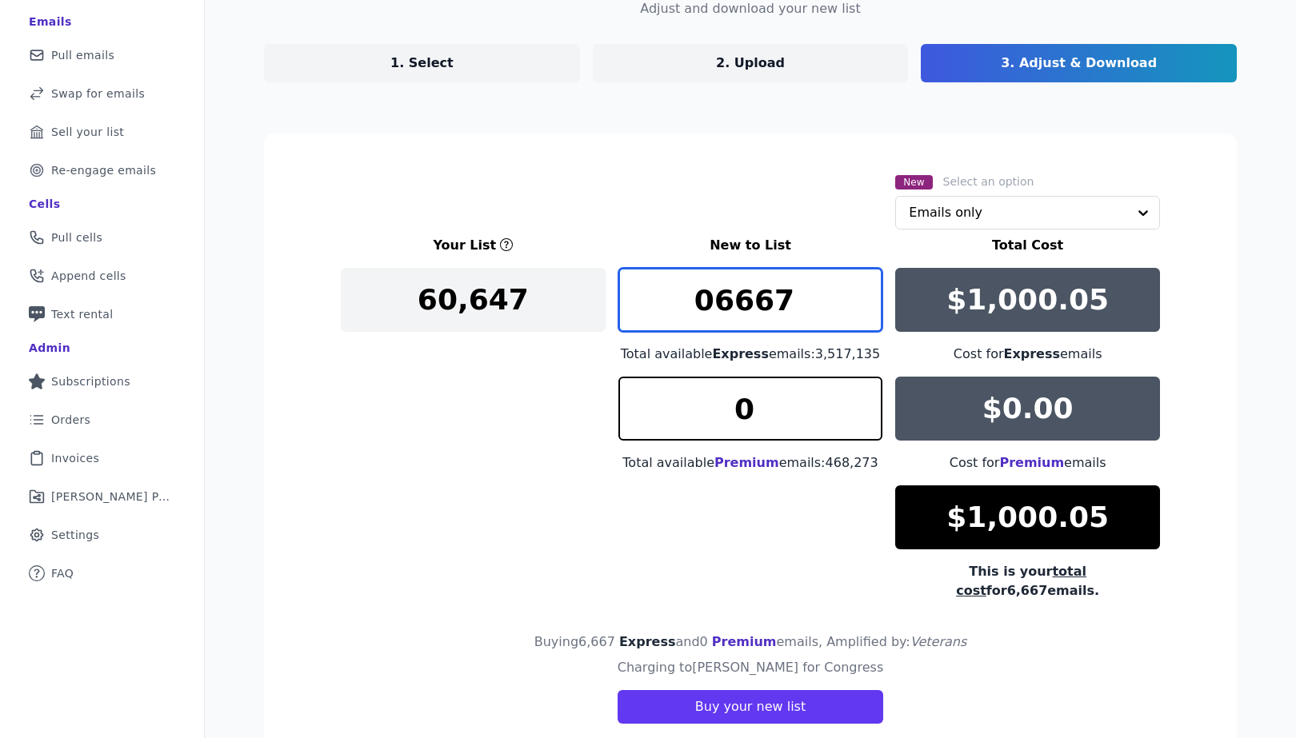
click at [717, 302] on input "06667" at bounding box center [750, 300] width 265 height 64
click at [728, 306] on input "6667" at bounding box center [750, 300] width 265 height 64
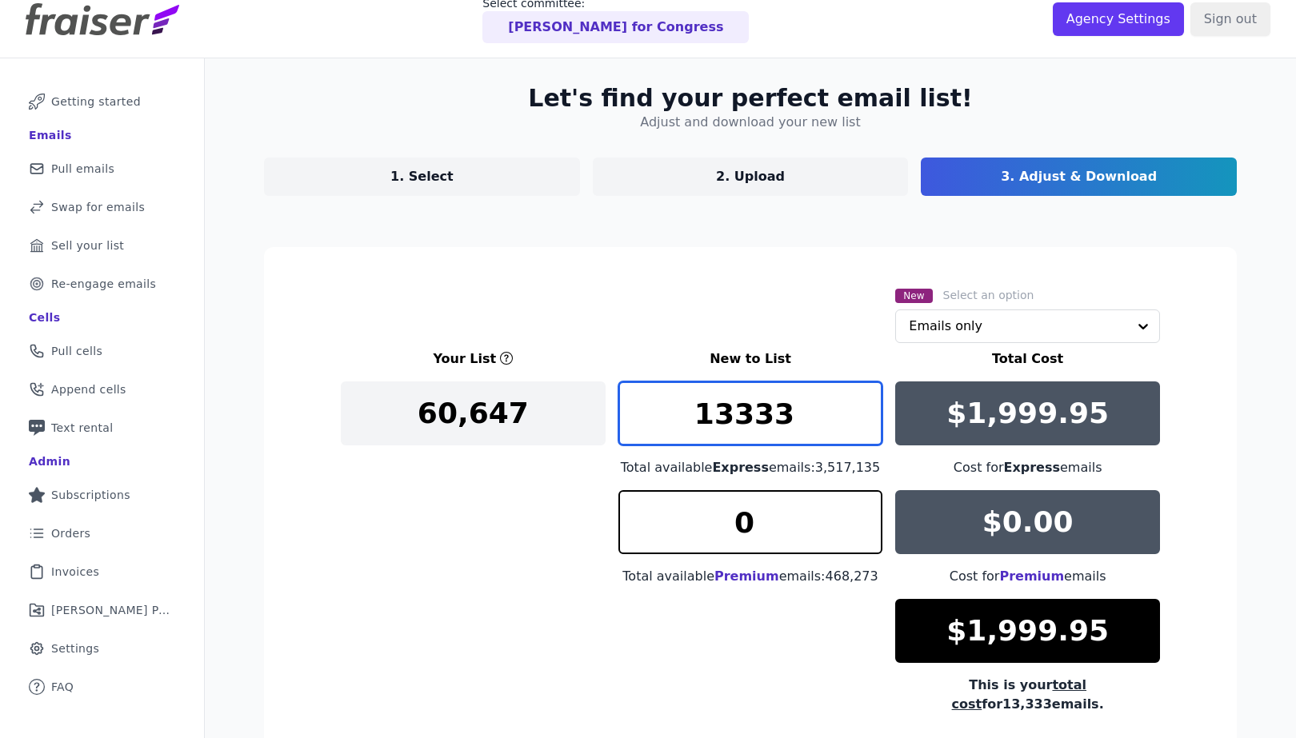
scroll to position [10, 0]
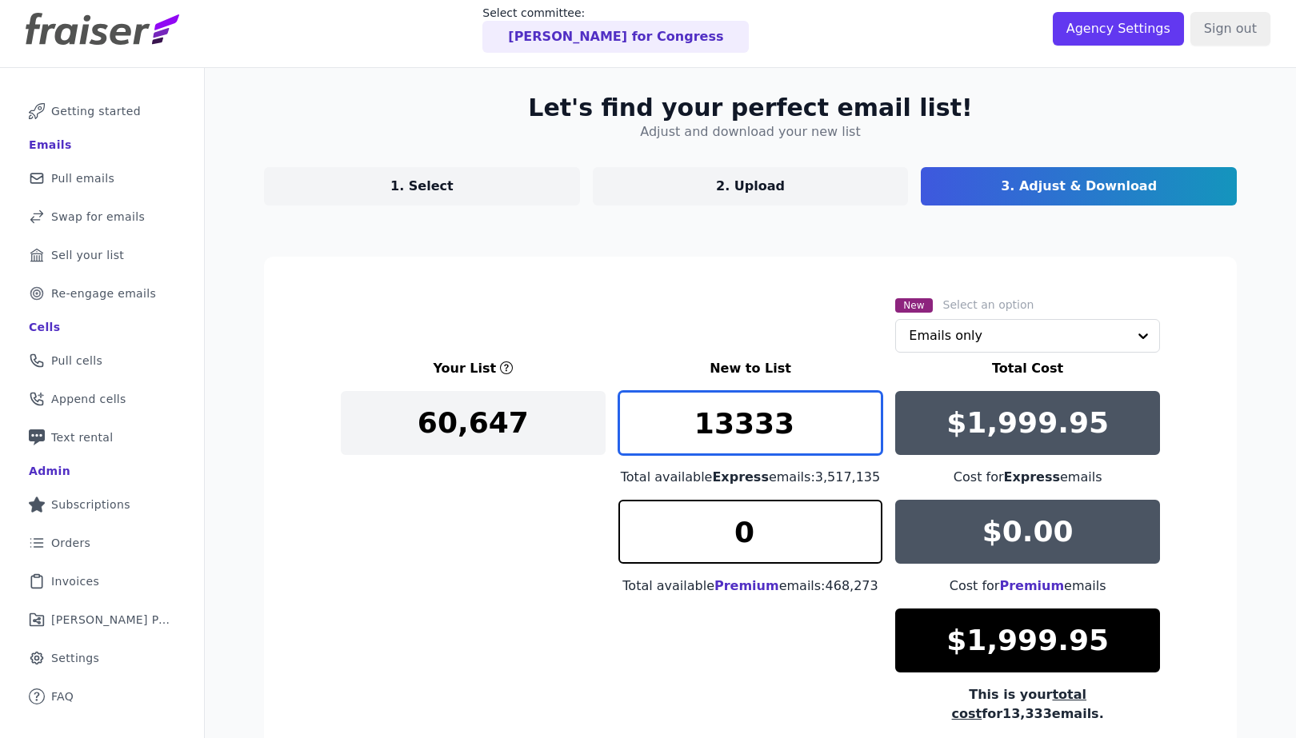
click at [730, 424] on input "13333" at bounding box center [750, 423] width 265 height 64
type input "6333"
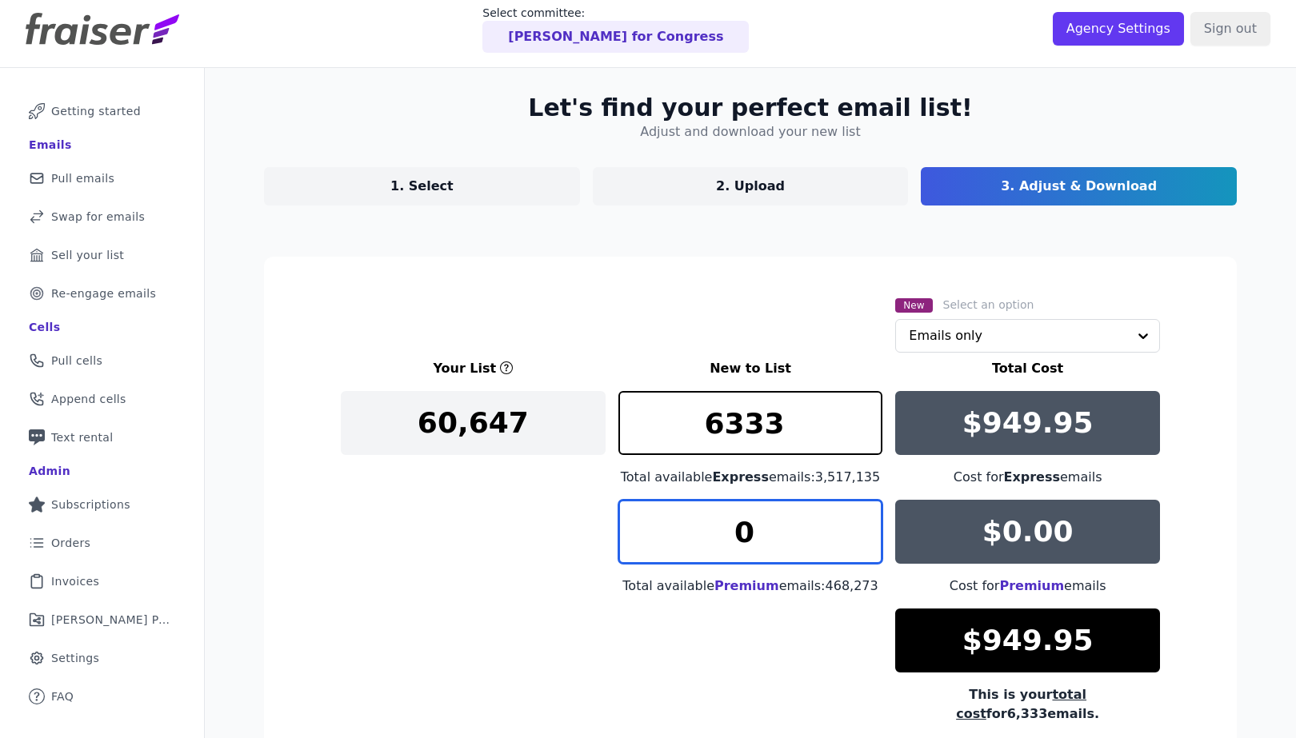
click at [740, 525] on input "0" at bounding box center [750, 532] width 265 height 64
type input "1500"
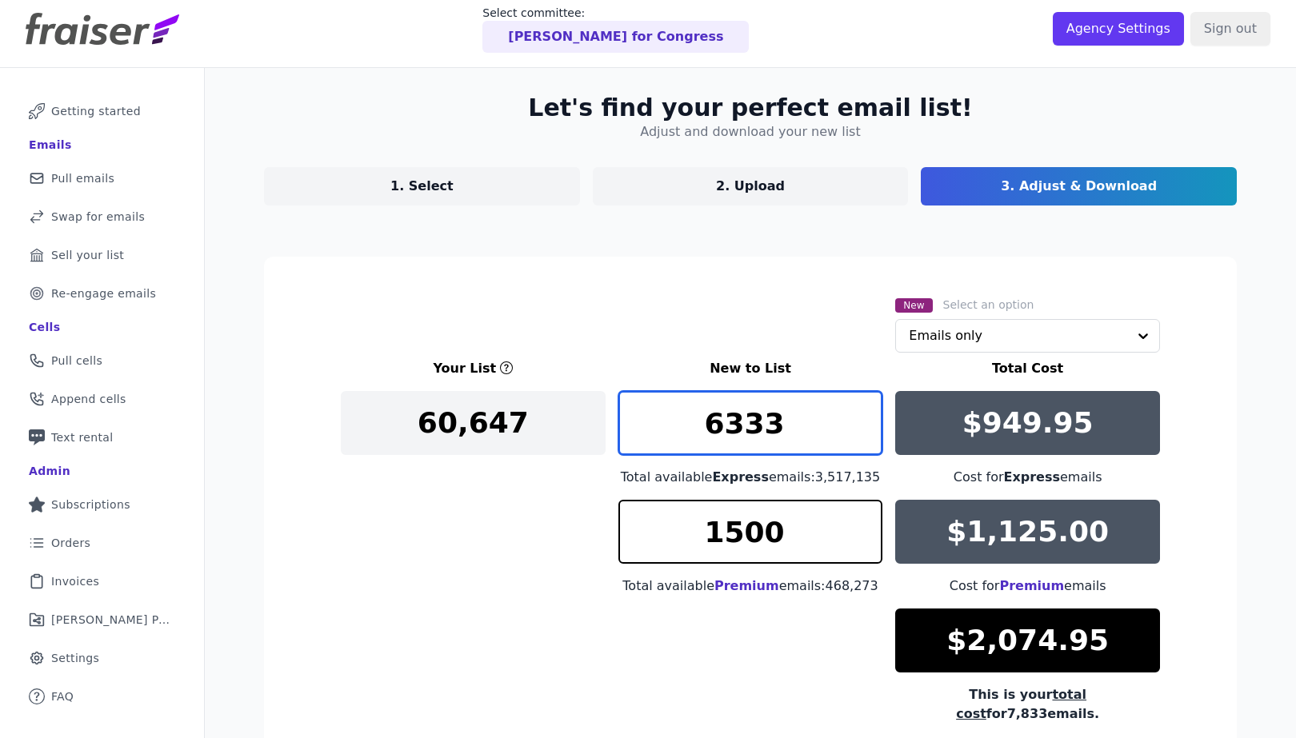
click at [746, 426] on input "6333" at bounding box center [750, 423] width 265 height 64
type input "6000"
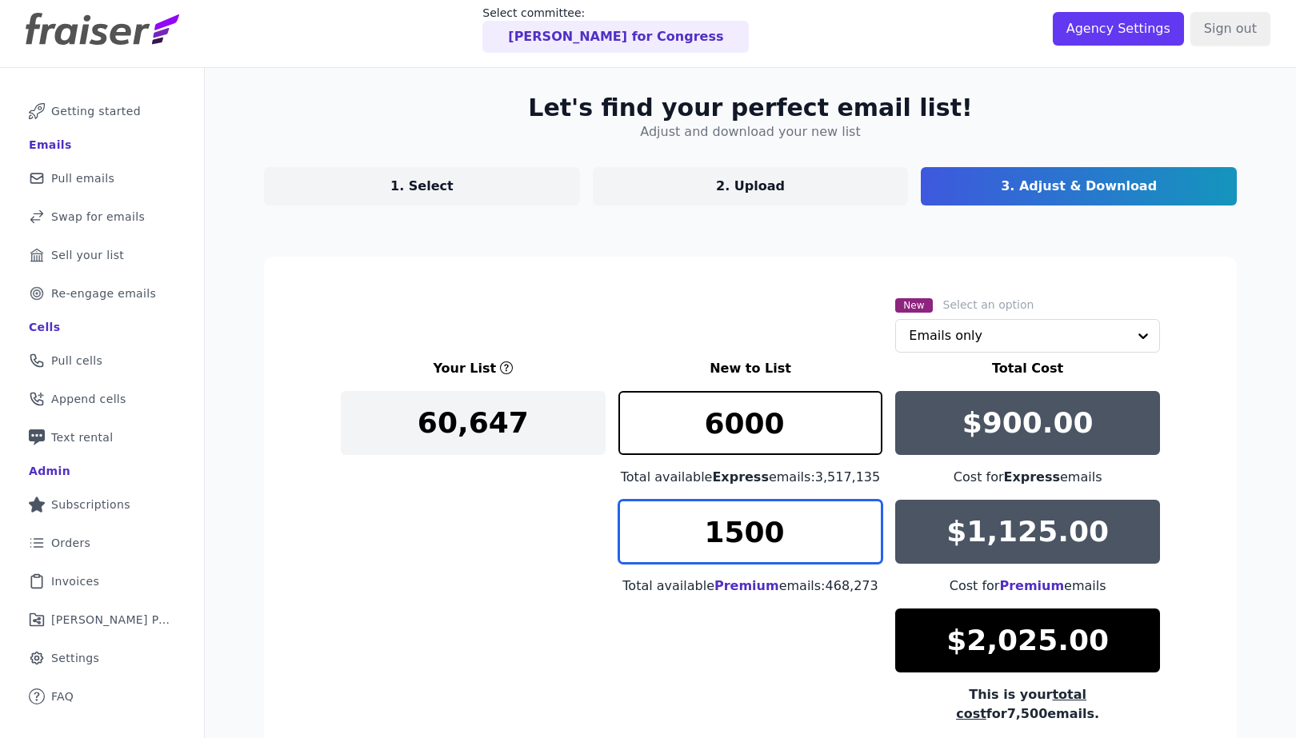
click at [742, 534] on input "1500" at bounding box center [750, 532] width 265 height 64
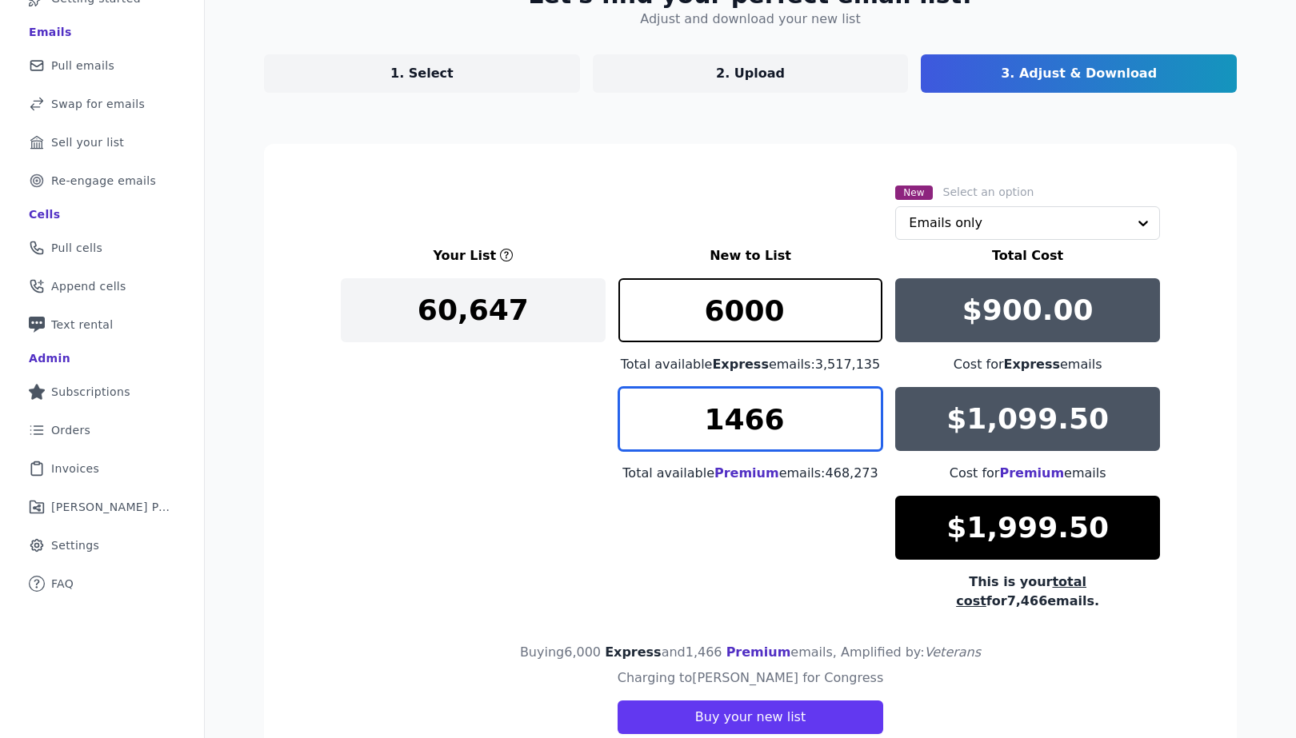
scroll to position [163, 0]
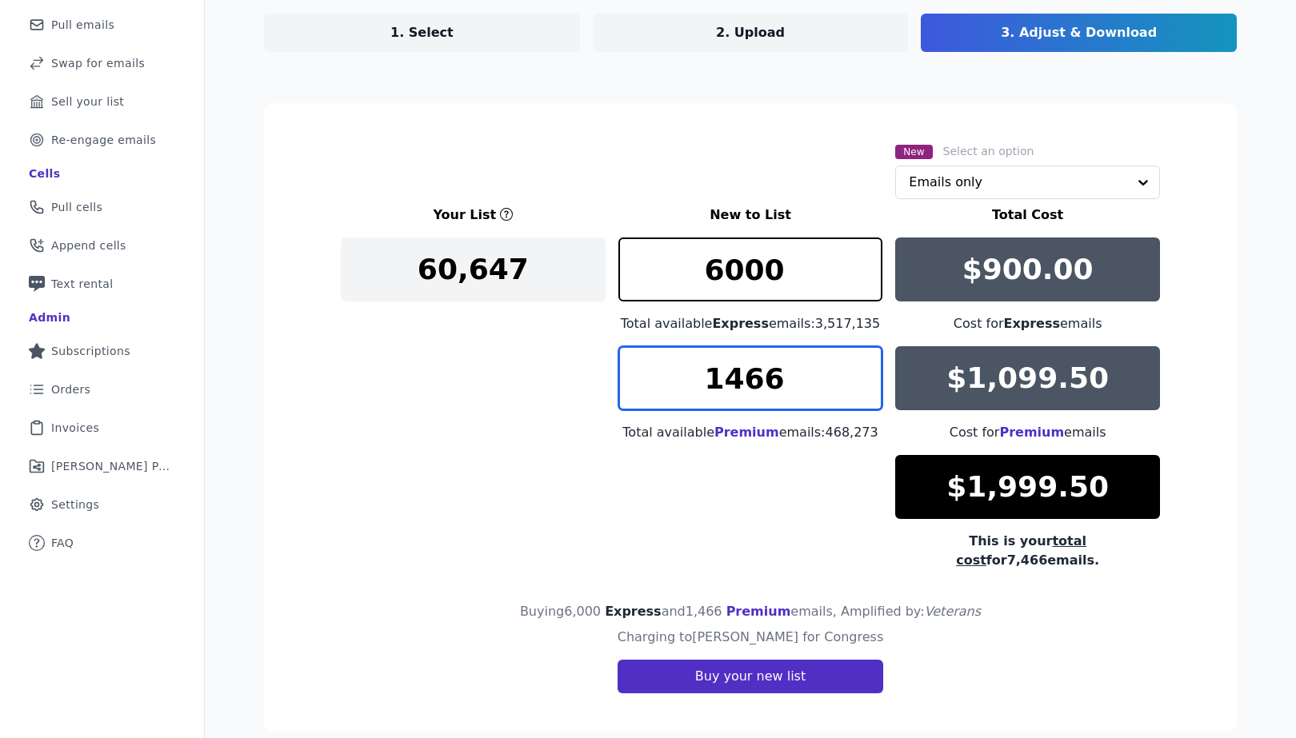
type input "1466"
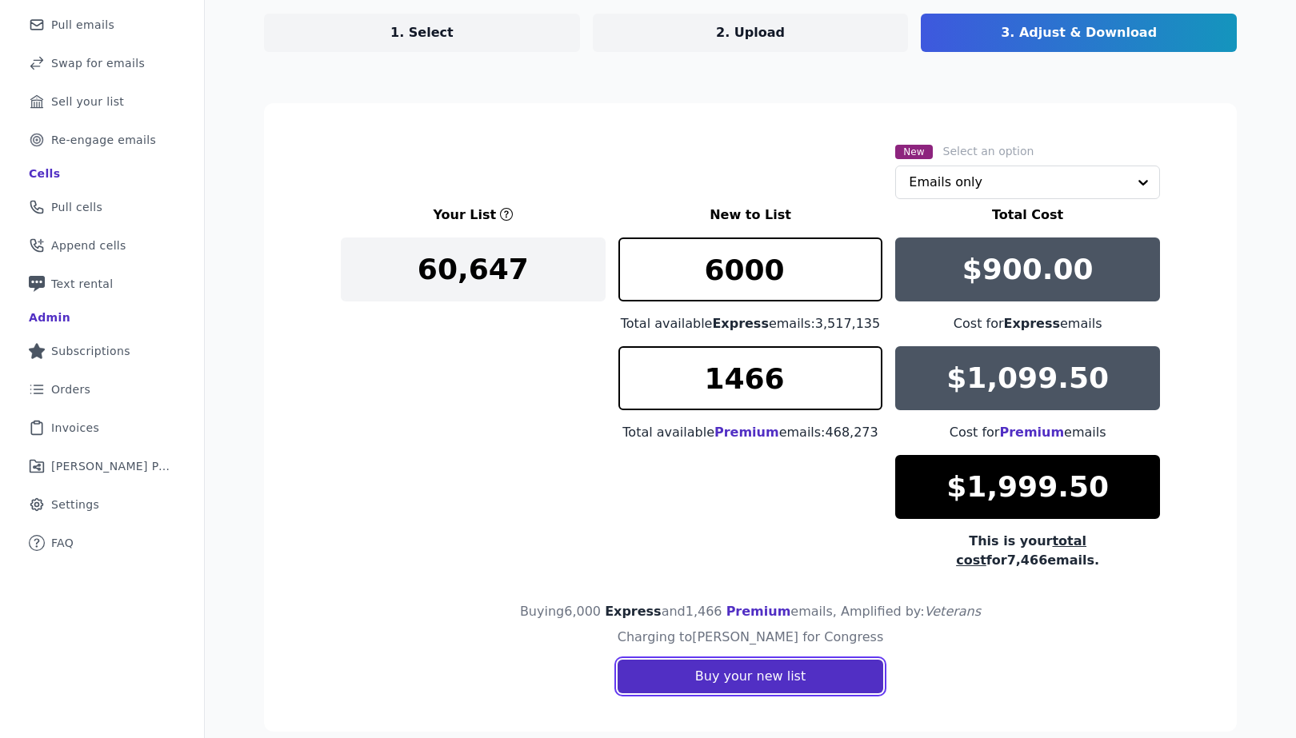
click at [758, 661] on button "Buy your new list" at bounding box center [751, 677] width 266 height 34
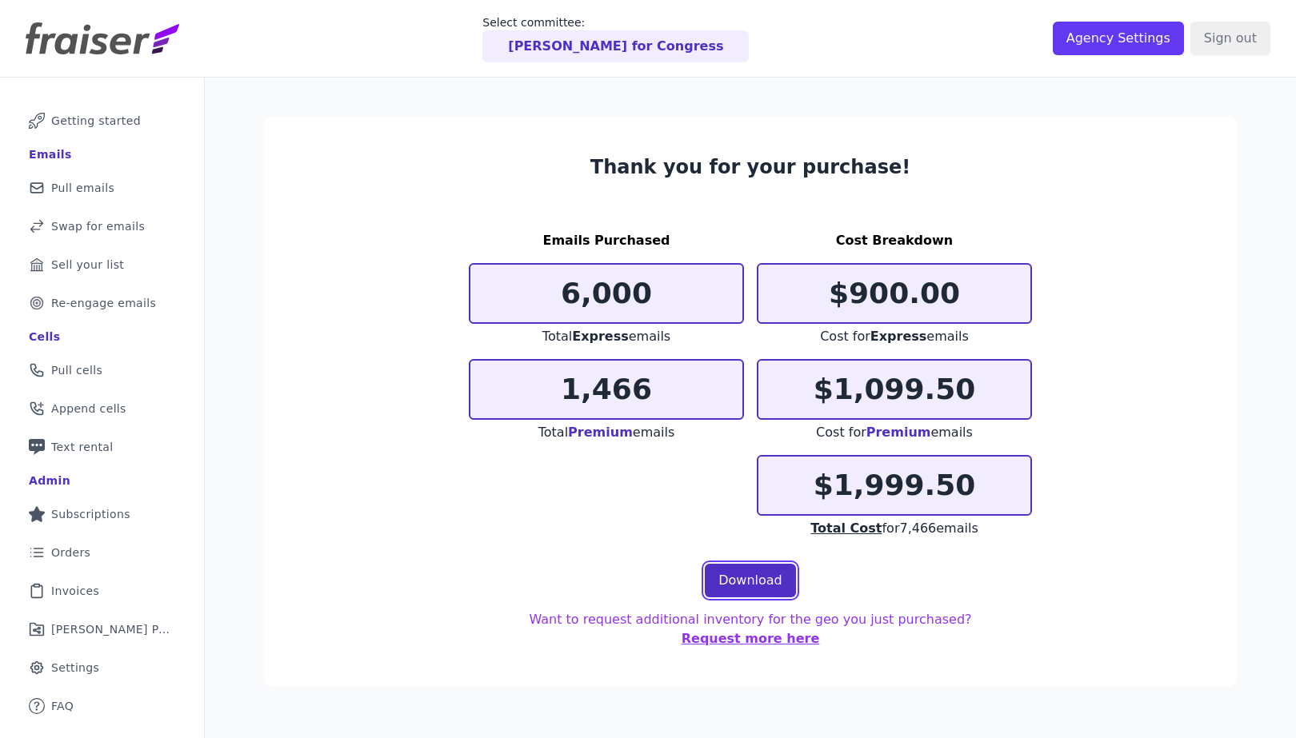
click at [756, 579] on link "Download" at bounding box center [750, 581] width 91 height 34
